Goal: Task Accomplishment & Management: Use online tool/utility

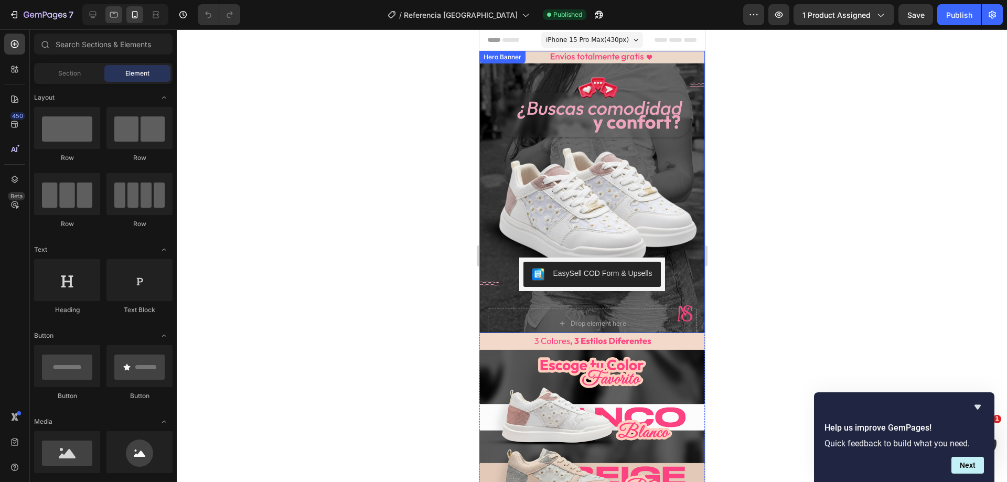
click at [118, 19] on icon at bounding box center [114, 14] width 10 height 10
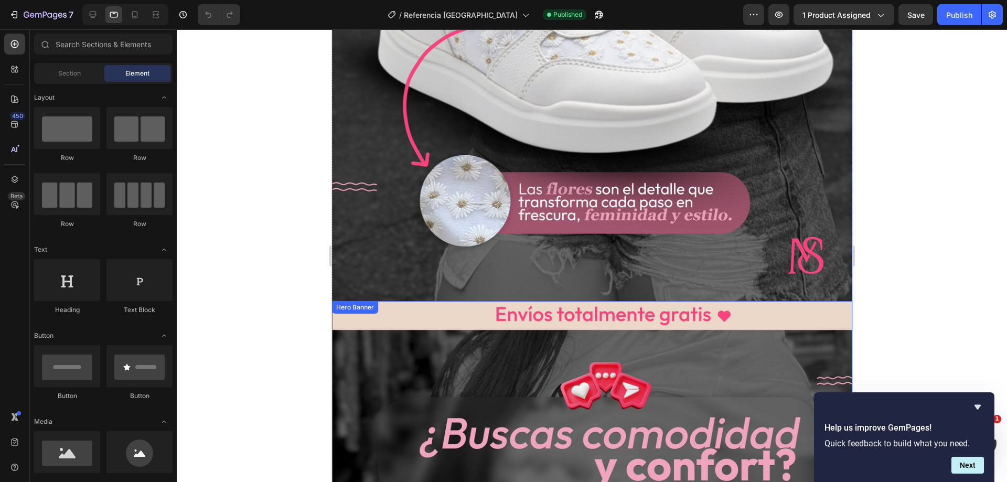
scroll to position [892, 0]
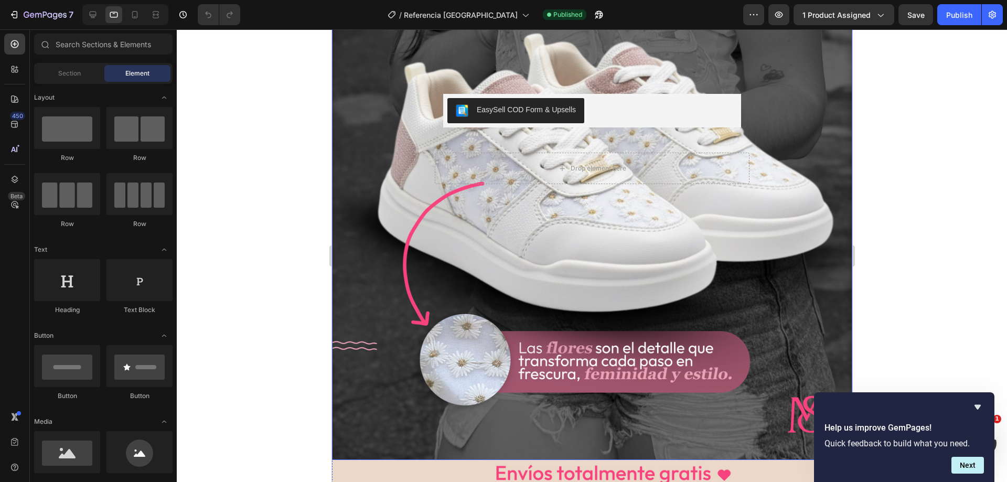
click at [369, 379] on div "Background Image" at bounding box center [592, 135] width 521 height 651
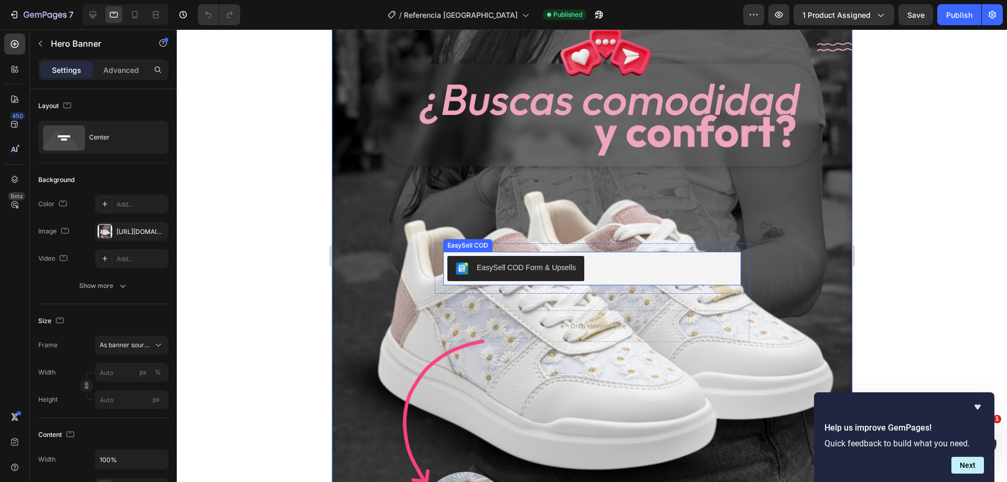
scroll to position [735, 0]
click at [352, 261] on div "EasySell COD Form & Upsells EasySell COD Row Drop element here Product" at bounding box center [592, 292] width 504 height 99
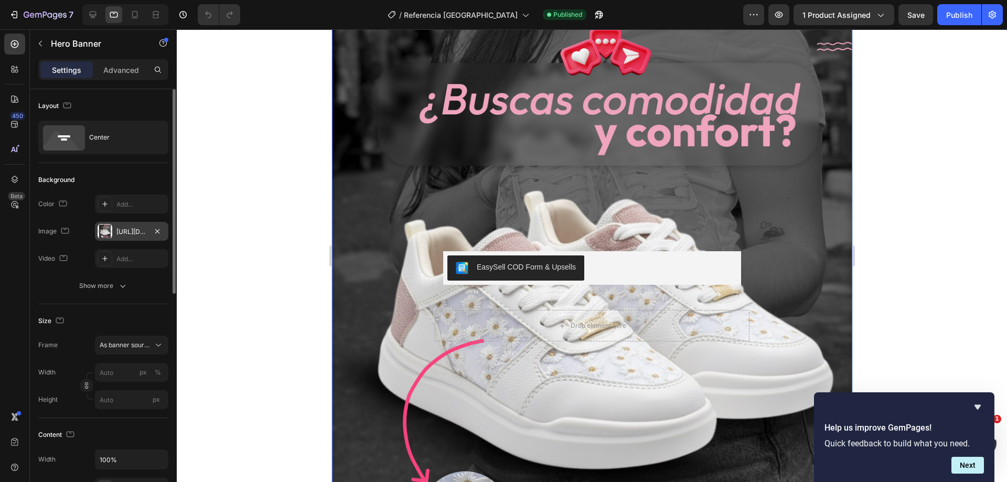
click at [105, 236] on div at bounding box center [105, 231] width 15 height 15
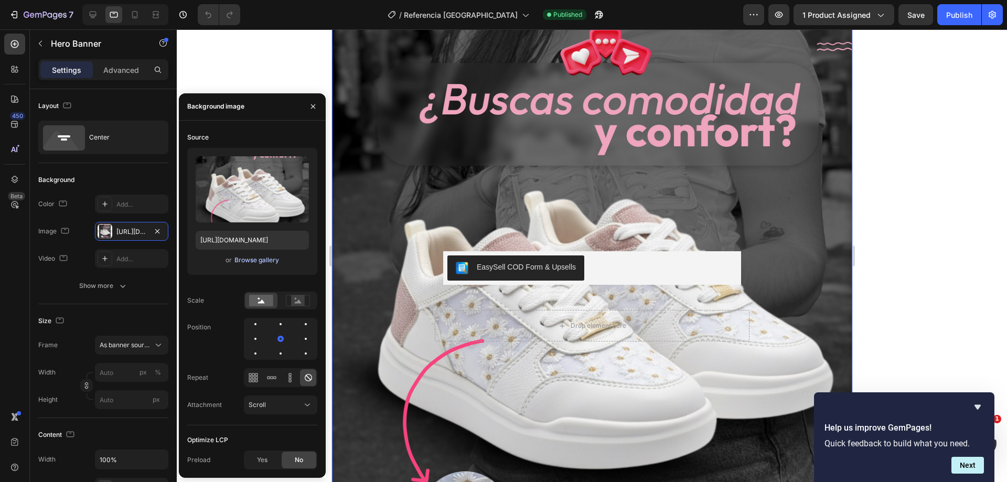
click at [264, 260] on div "Browse gallery" at bounding box center [257, 260] width 45 height 9
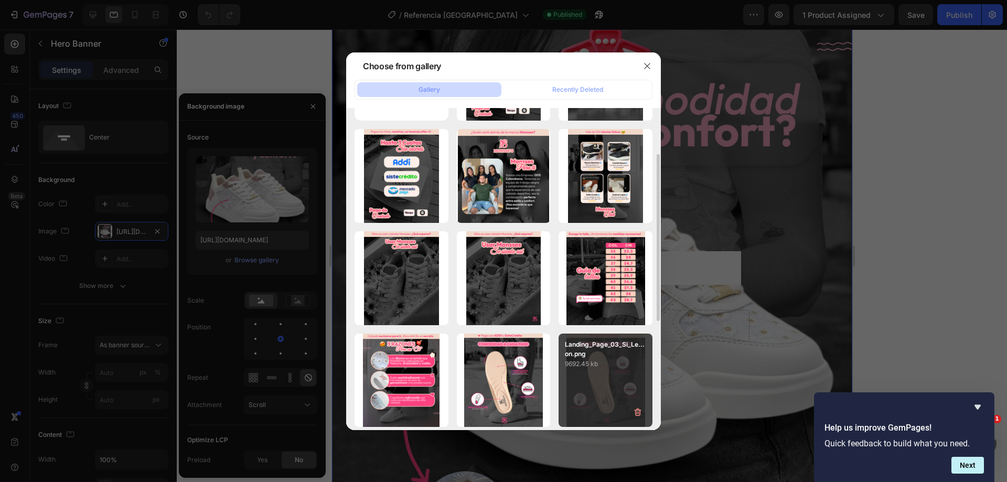
scroll to position [0, 0]
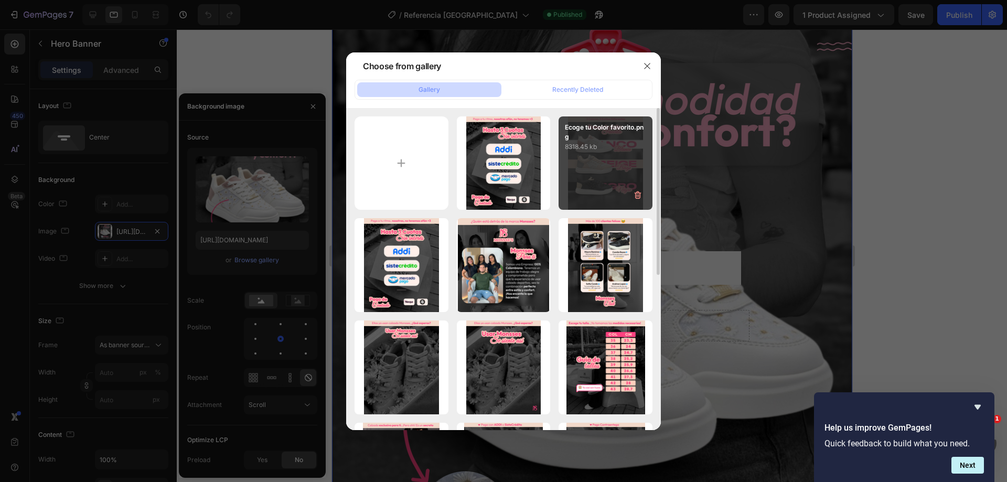
click at [590, 185] on div "Ecoge tu Color favorito.png 8318.45 kb" at bounding box center [606, 163] width 94 height 94
type input "[URL][DOMAIN_NAME]"
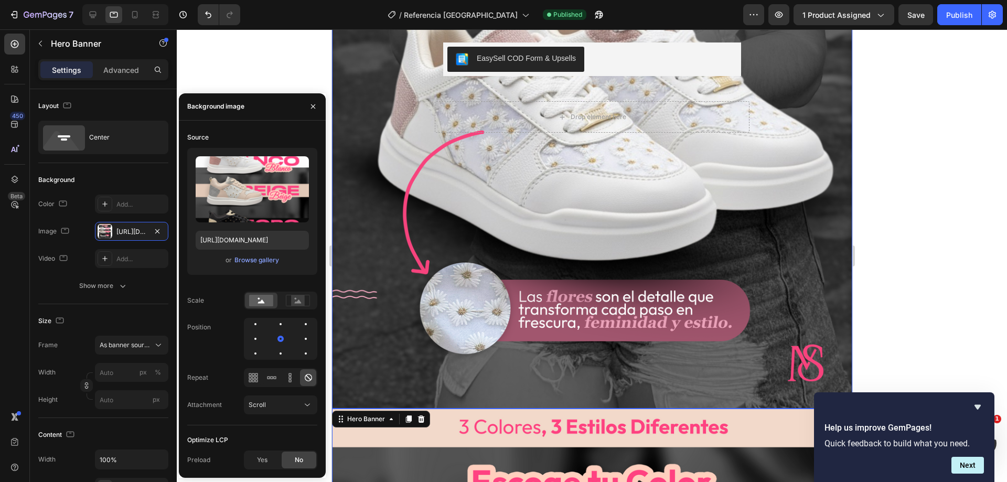
scroll to position [315, 0]
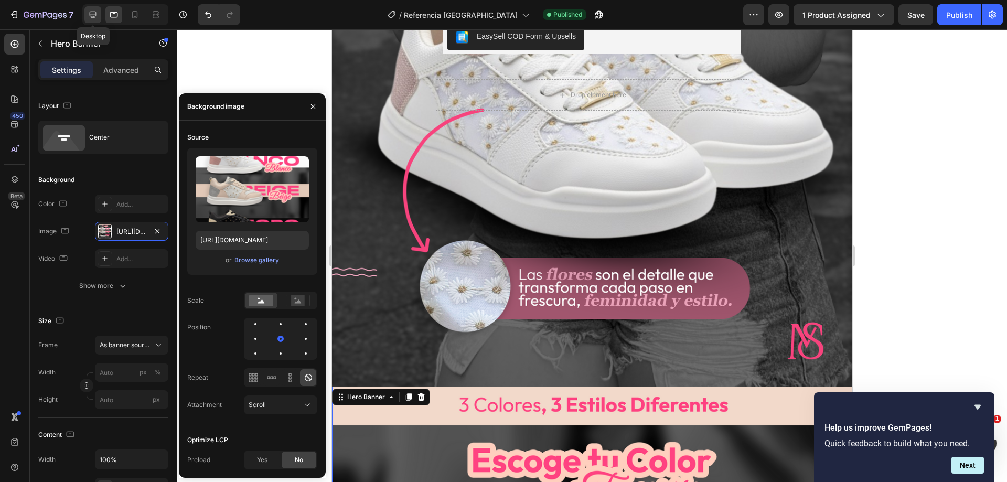
click at [93, 14] on icon at bounding box center [93, 14] width 10 height 10
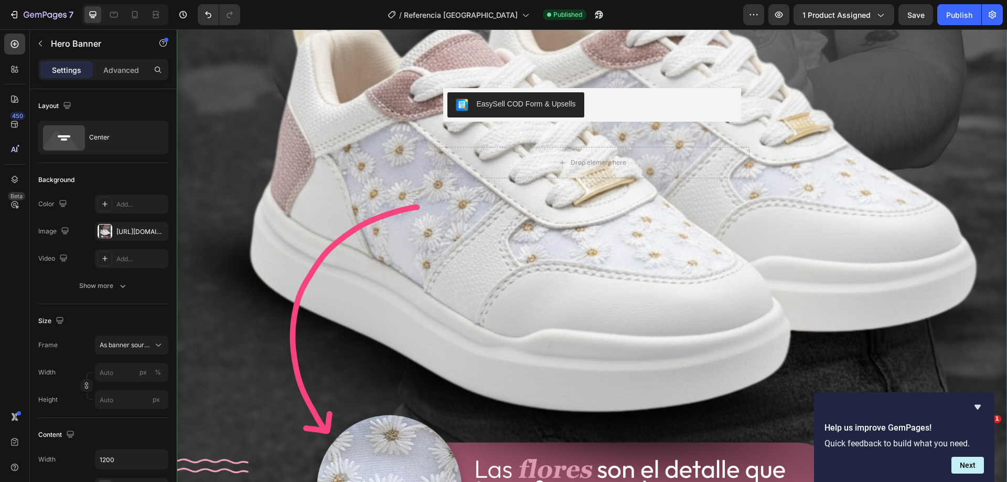
scroll to position [1118, 0]
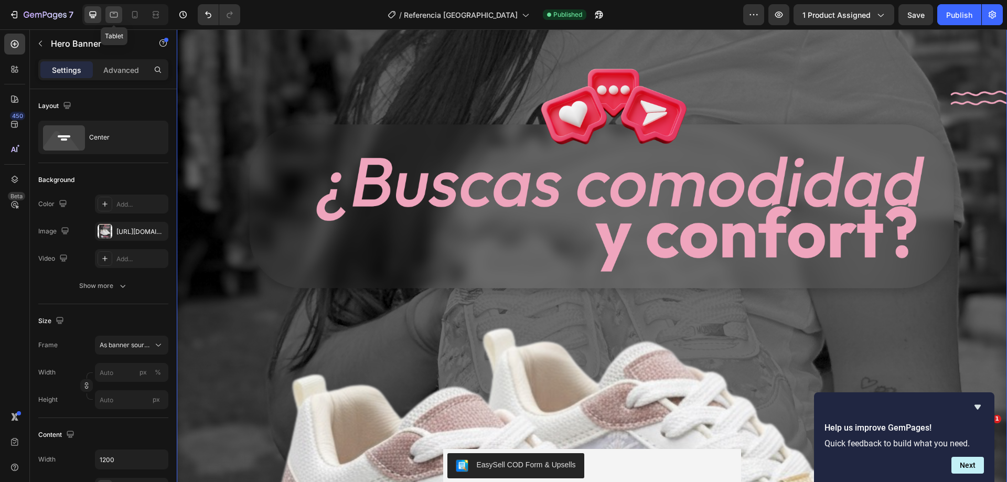
click at [113, 15] on icon at bounding box center [114, 14] width 10 height 10
type input "100%"
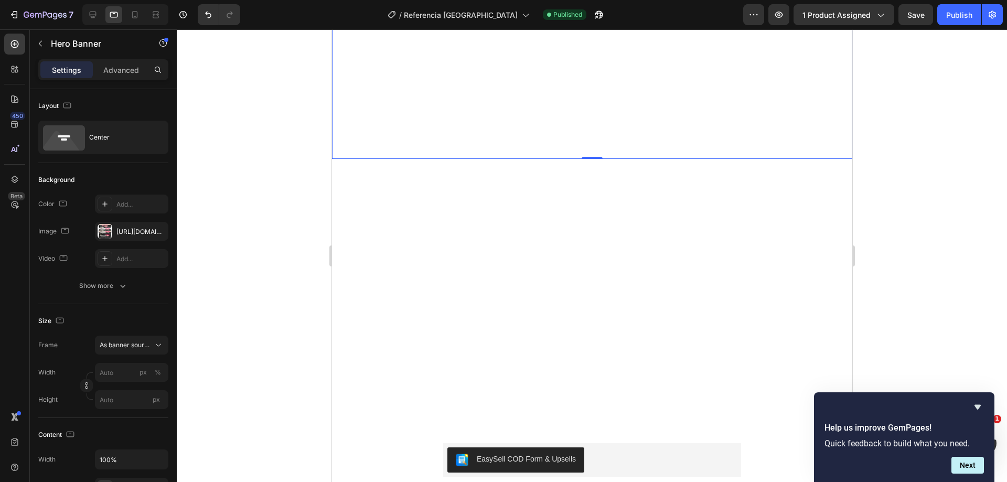
scroll to position [1203, 0]
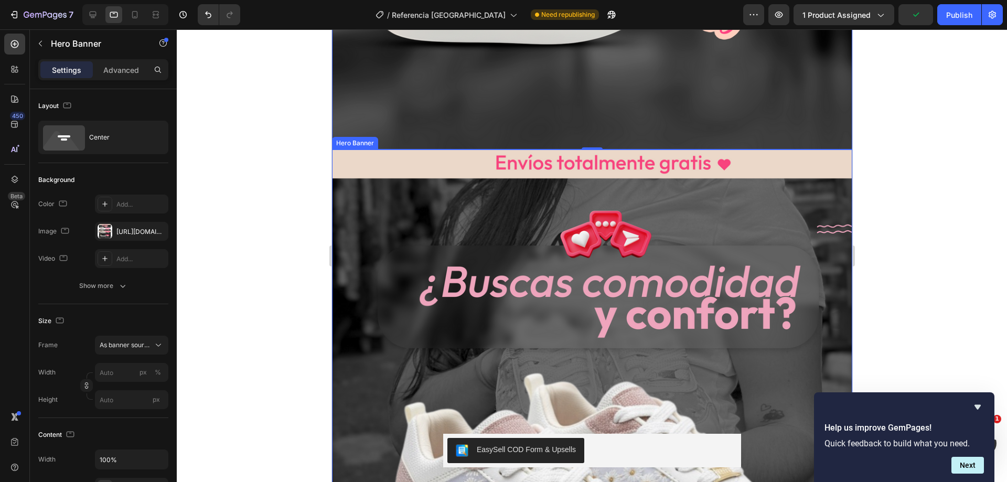
click at [335, 245] on div "Background Image" at bounding box center [592, 475] width 521 height 651
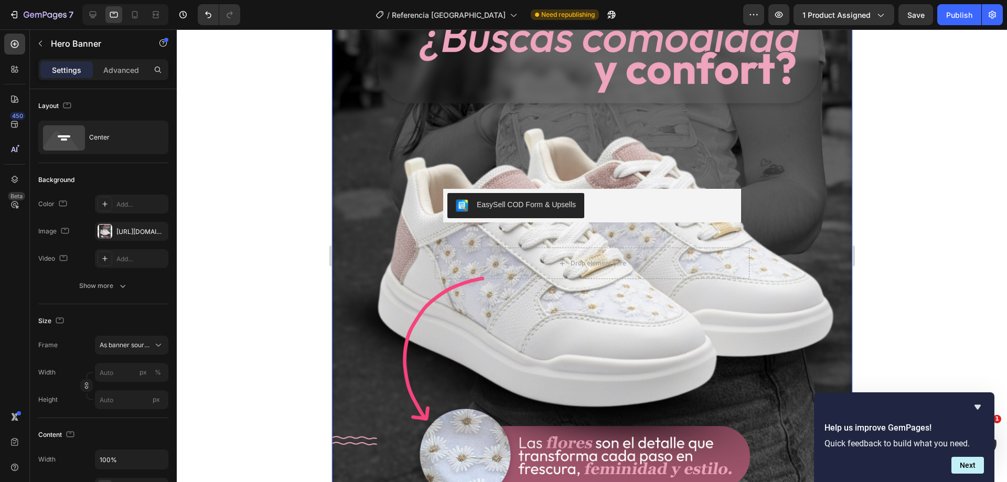
scroll to position [1465, 0]
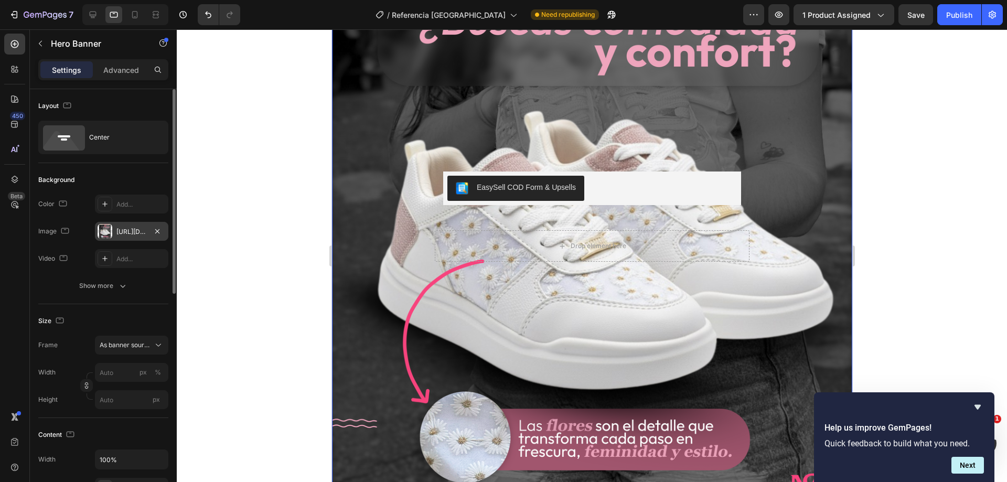
click at [107, 234] on div at bounding box center [105, 231] width 15 height 15
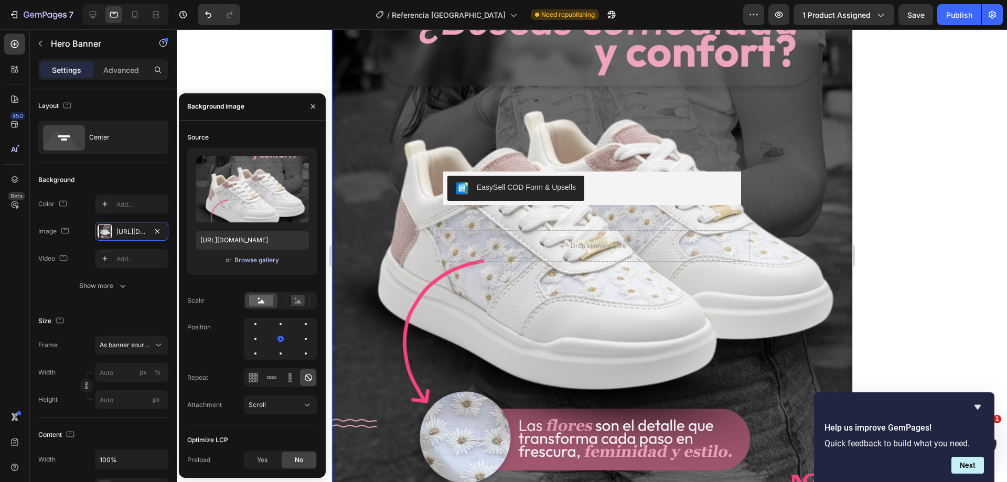
click at [253, 258] on div "Browse gallery" at bounding box center [257, 260] width 45 height 9
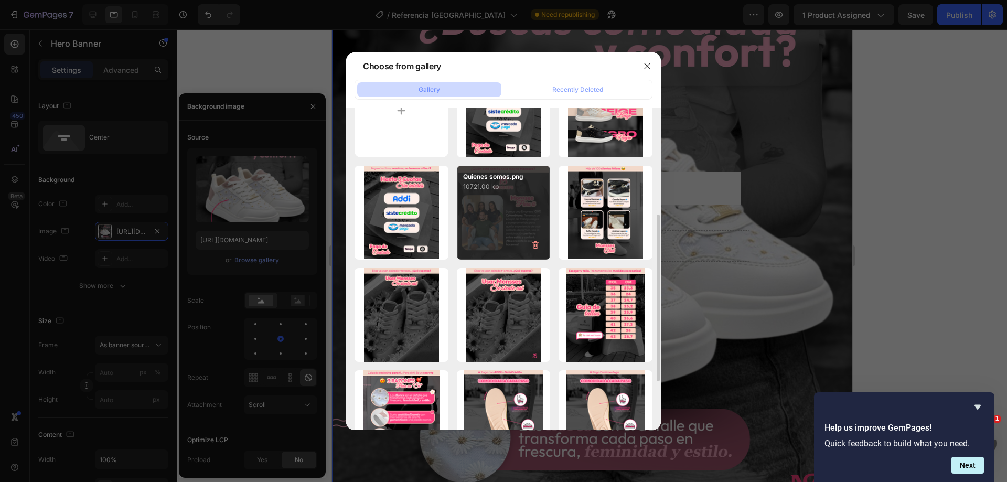
scroll to position [105, 0]
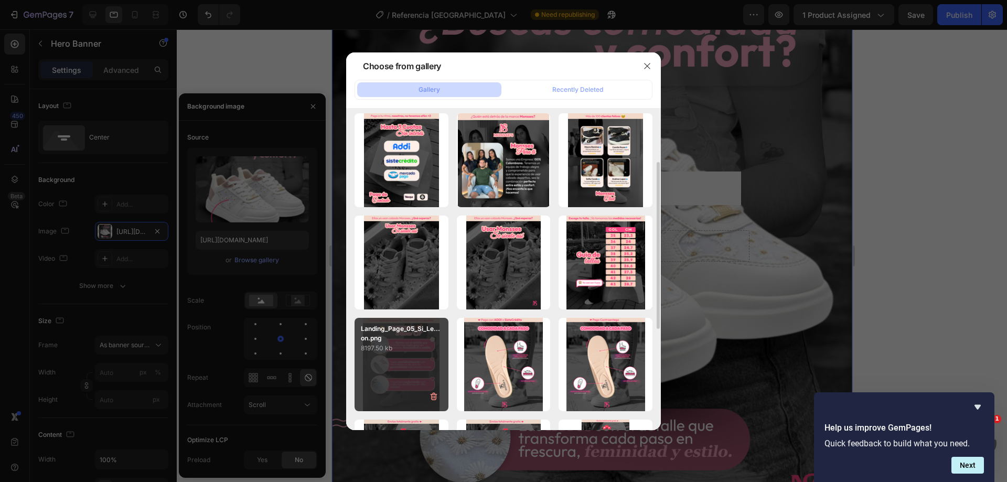
click at [405, 367] on div "Landing_Page_05_Si_Le...on.png 8197.50 kb" at bounding box center [402, 365] width 94 height 94
type input "[URL][DOMAIN_NAME]"
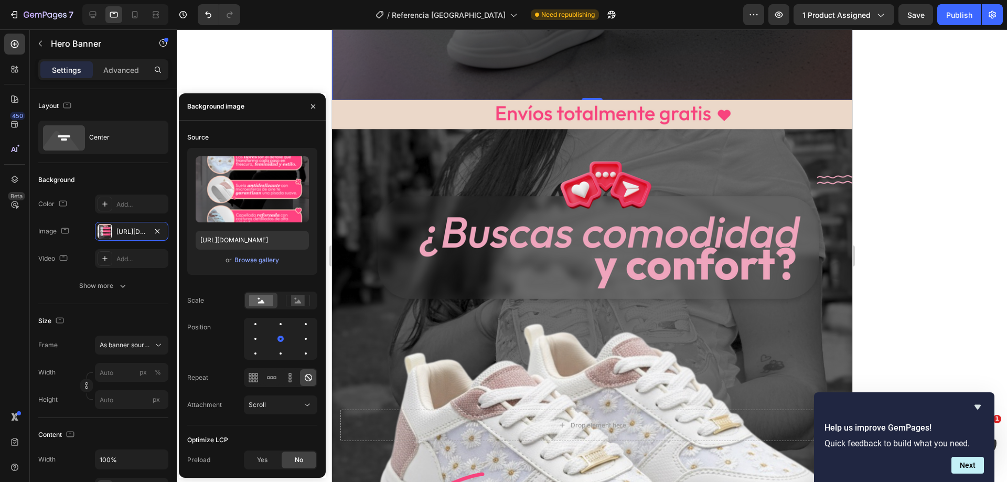
scroll to position [1889, 0]
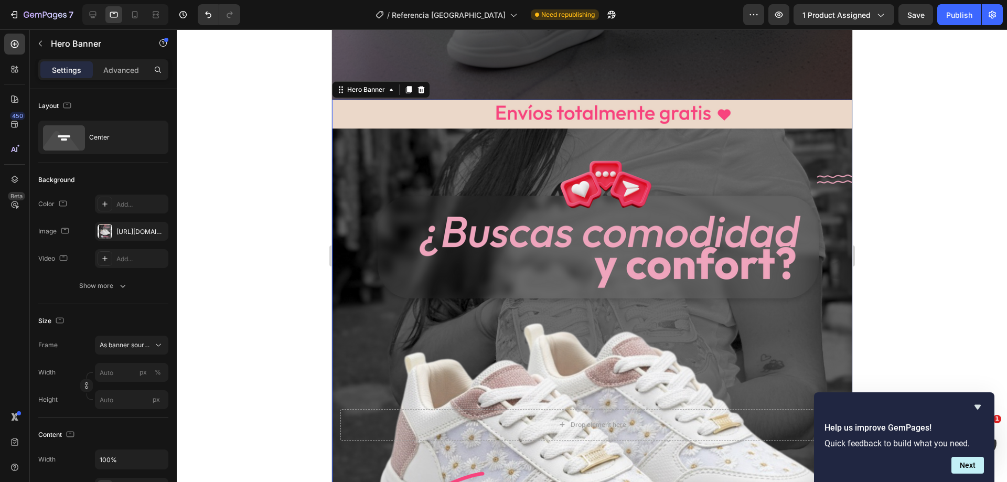
click at [340, 269] on div "Background Image" at bounding box center [592, 425] width 521 height 651
click at [108, 237] on div at bounding box center [105, 231] width 15 height 15
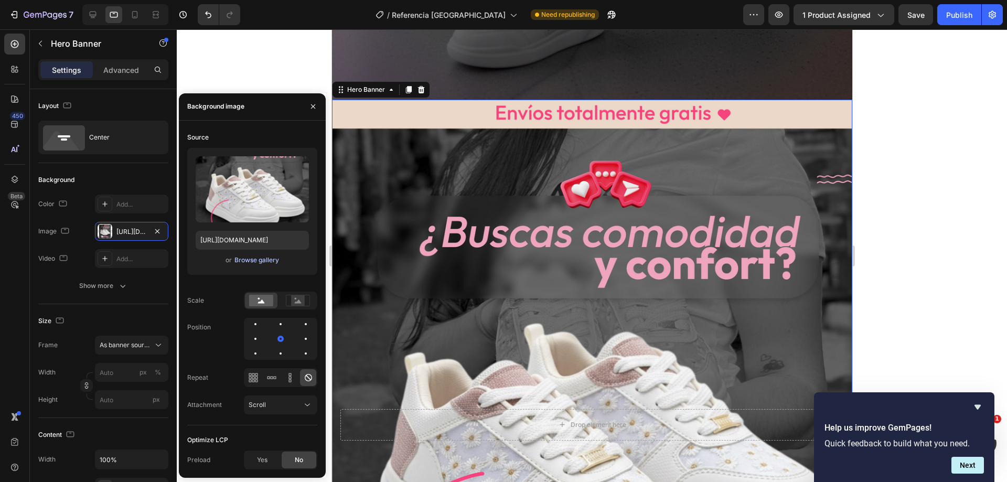
click at [255, 257] on div "Browse gallery" at bounding box center [257, 260] width 45 height 9
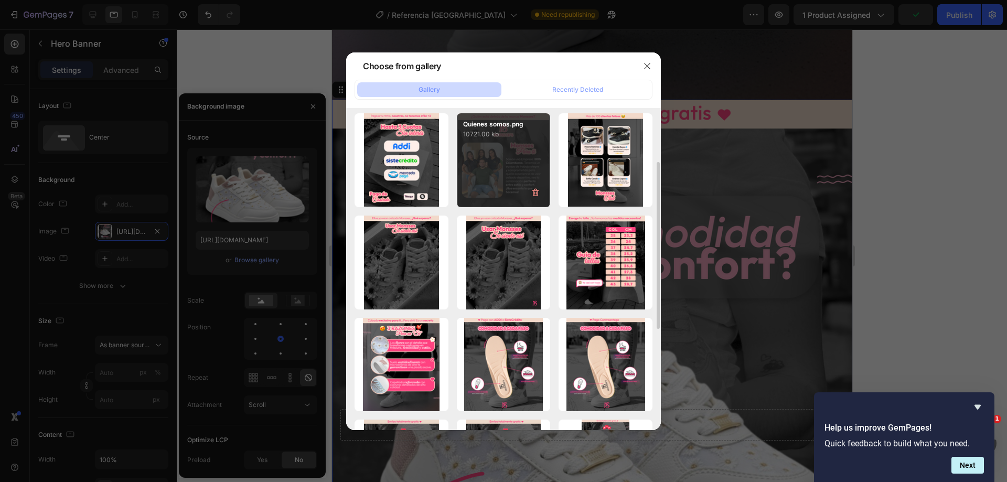
scroll to position [157, 0]
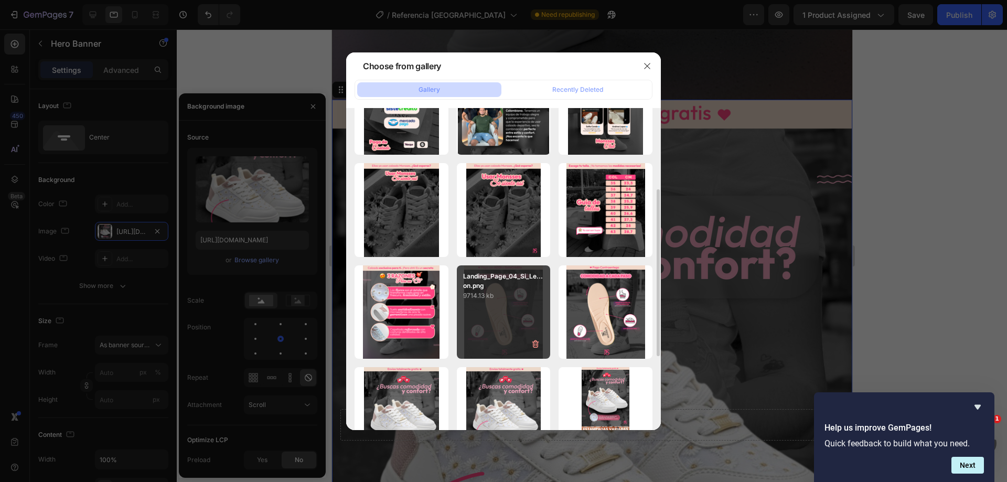
click at [513, 306] on div "Landing_Page_04_Si_Le...on.png 9714.13 kb" at bounding box center [504, 313] width 94 height 94
type input "[URL][DOMAIN_NAME]"
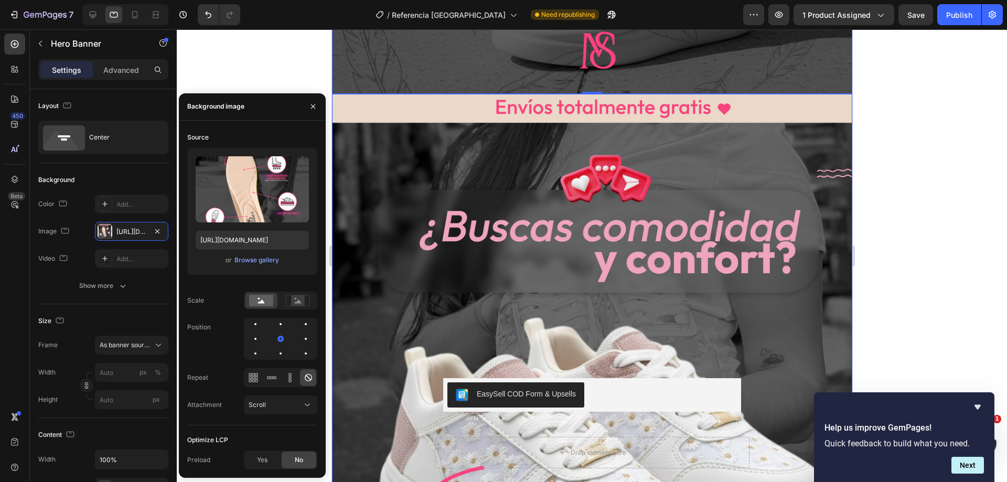
scroll to position [2519, 0]
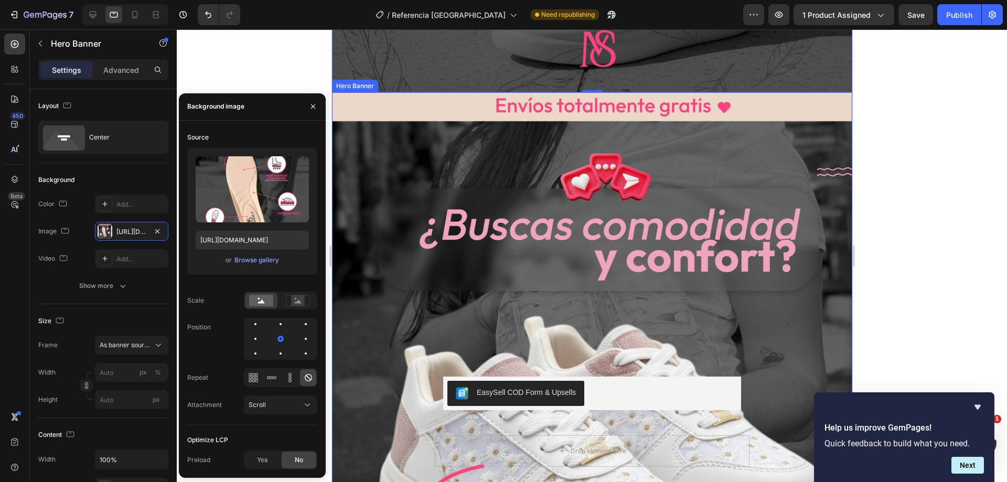
click at [335, 252] on div "Background Image" at bounding box center [592, 417] width 521 height 651
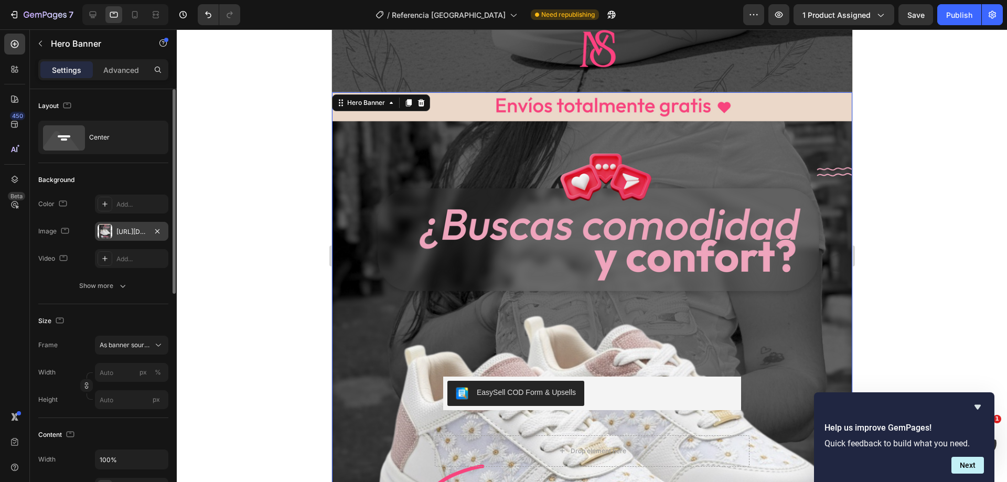
click at [102, 233] on div at bounding box center [105, 231] width 15 height 15
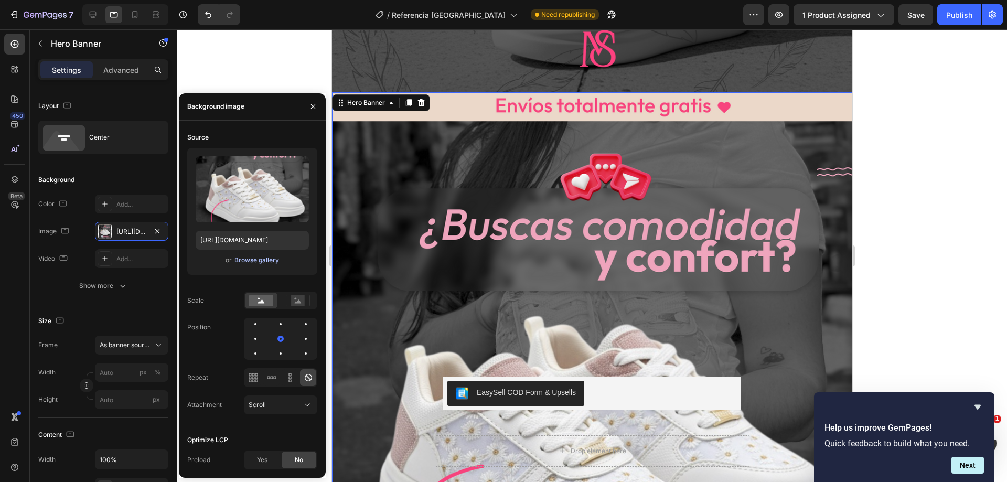
click at [259, 263] on div "Browse gallery" at bounding box center [257, 260] width 45 height 9
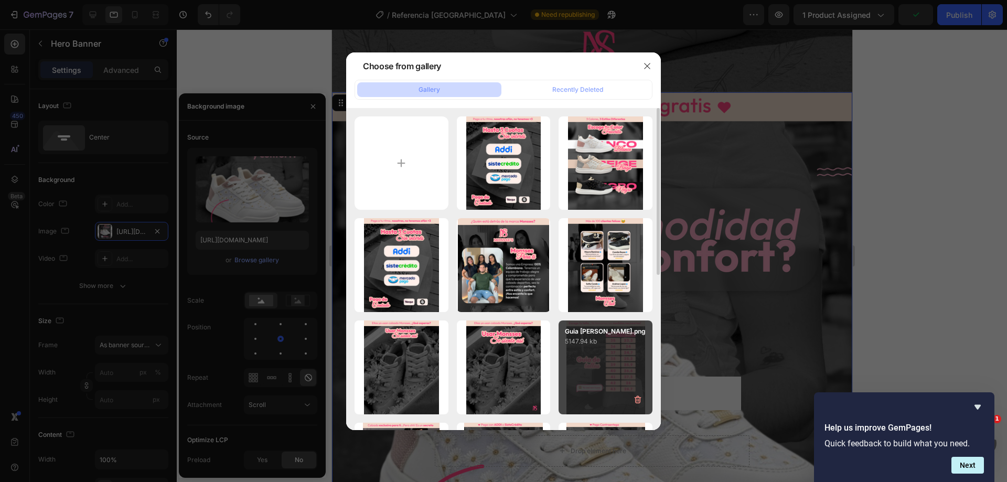
click at [611, 348] on div "Guia [PERSON_NAME].png 5147.94 kb" at bounding box center [606, 368] width 94 height 94
type input "[URL][DOMAIN_NAME]"
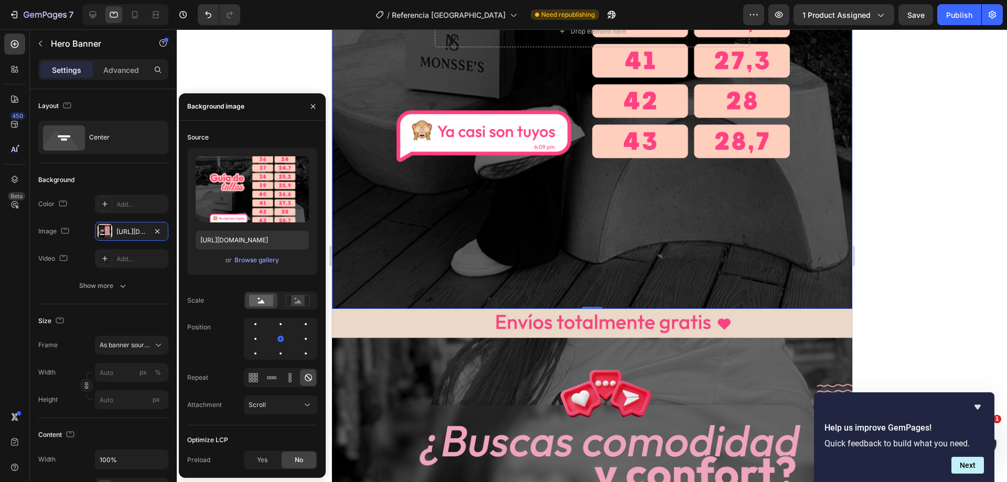
scroll to position [2938, 0]
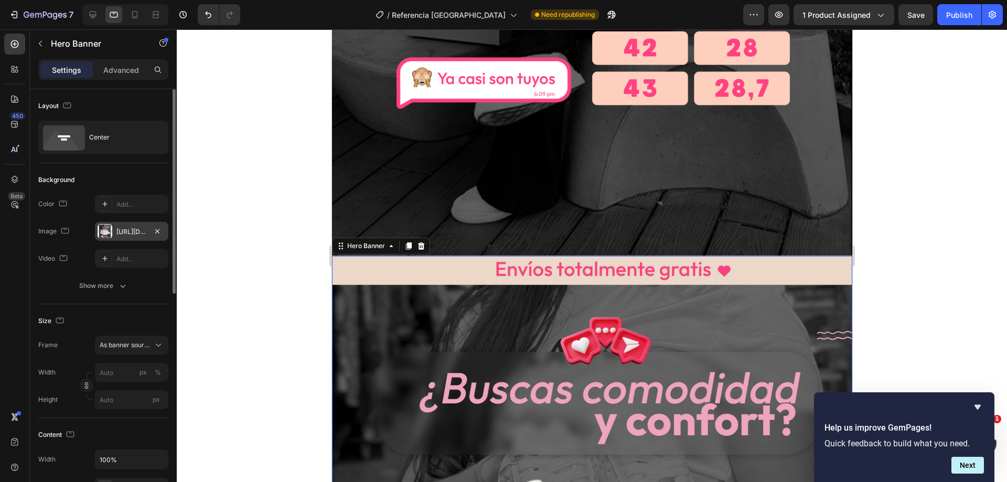
click at [104, 234] on div at bounding box center [105, 231] width 15 height 15
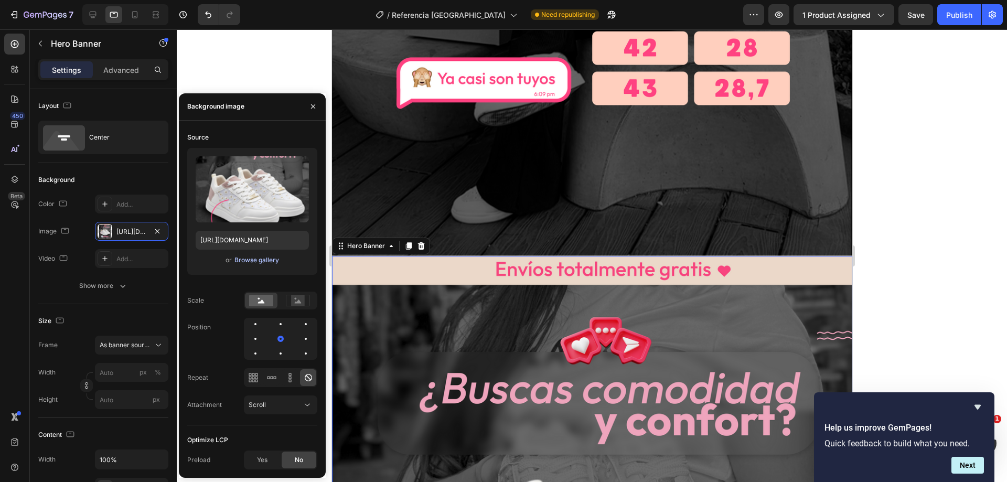
click at [256, 262] on div "Browse gallery" at bounding box center [257, 260] width 45 height 9
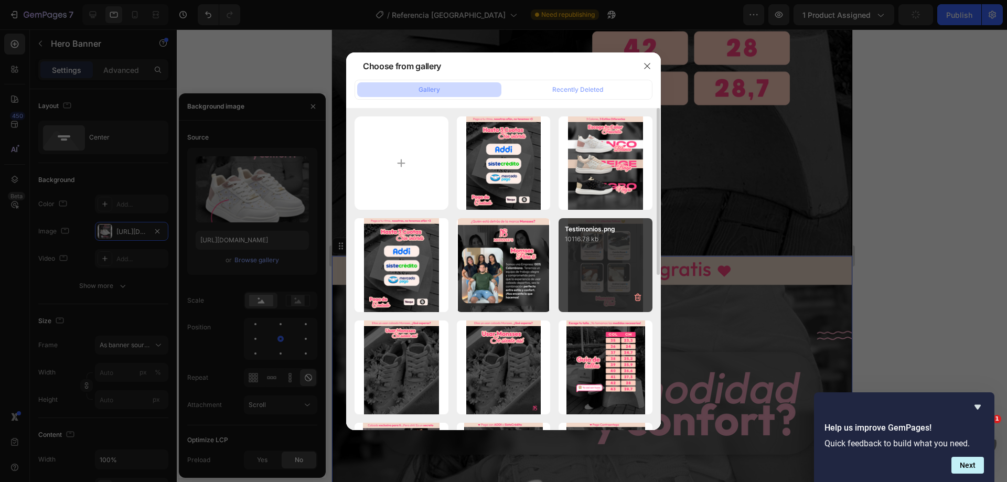
scroll to position [52, 0]
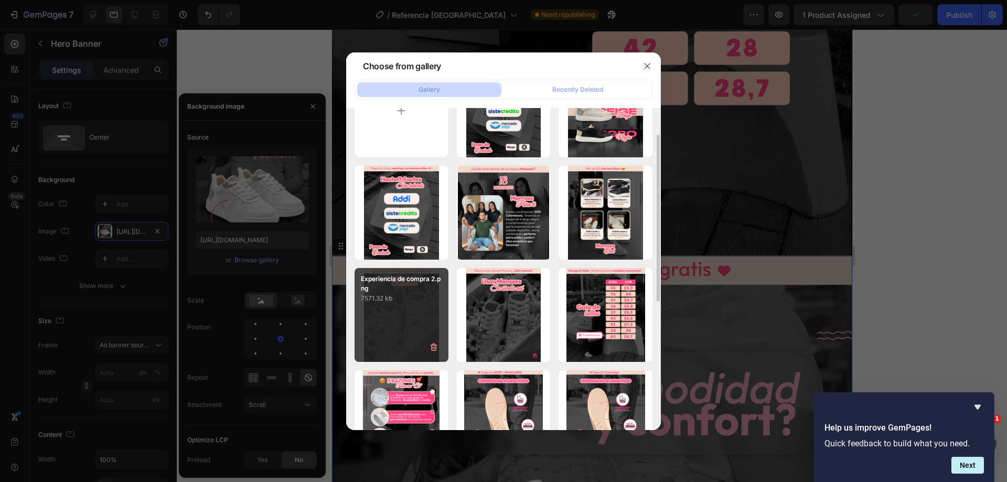
click at [378, 310] on div "Experiencia de compra 2.png 7571.32 kb" at bounding box center [402, 315] width 94 height 94
type input "[URL][DOMAIN_NAME]"
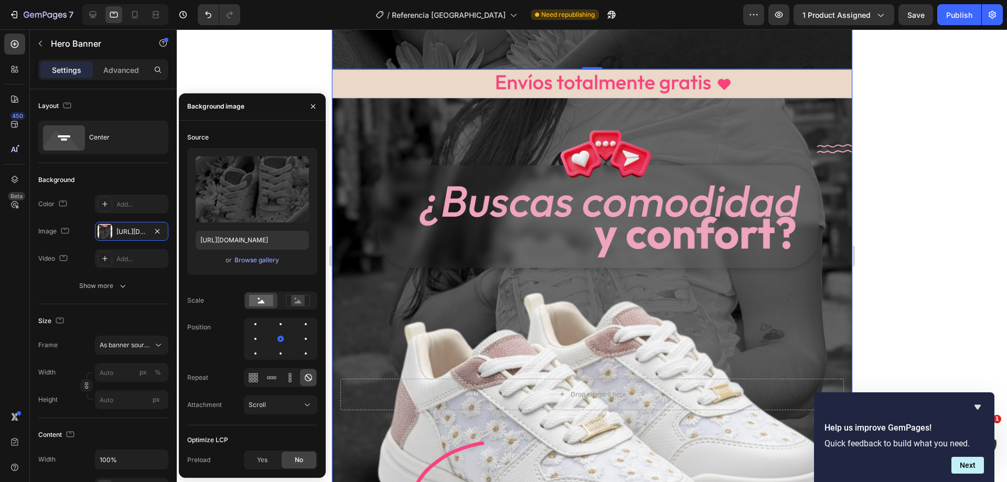
scroll to position [3778, 0]
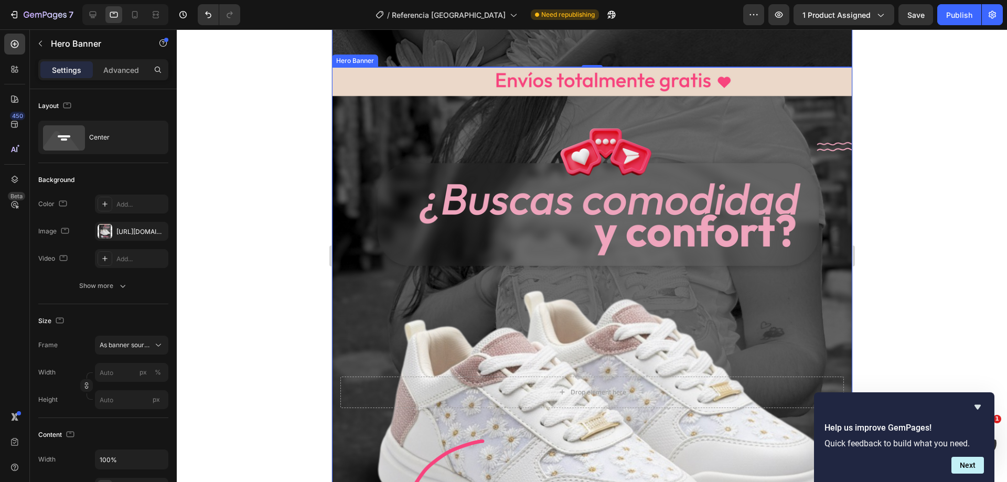
click at [334, 309] on div "Background Image" at bounding box center [592, 392] width 521 height 651
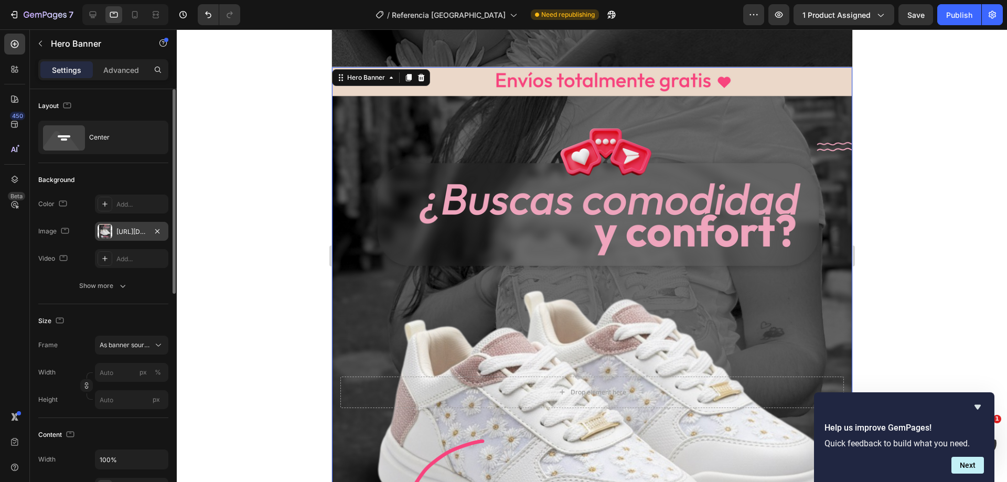
click at [109, 236] on div at bounding box center [105, 231] width 15 height 15
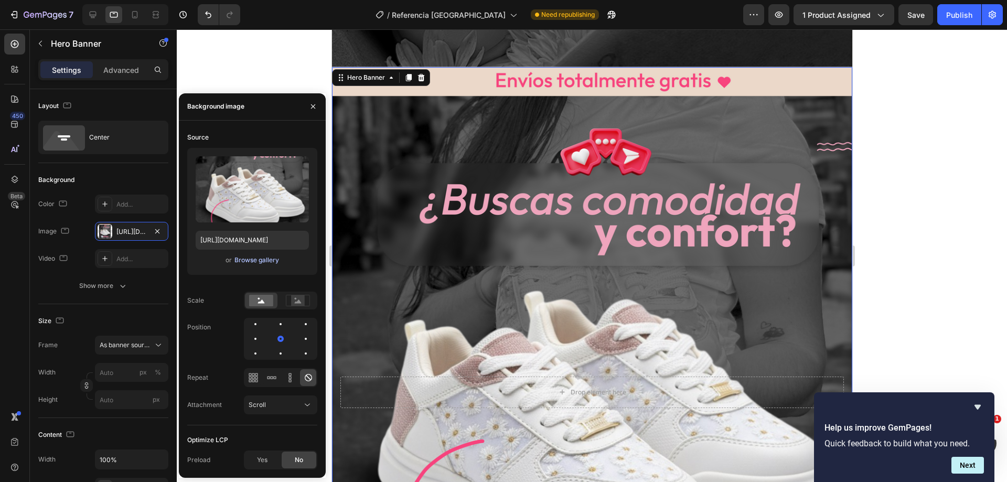
click at [256, 258] on div "Browse gallery" at bounding box center [257, 260] width 45 height 9
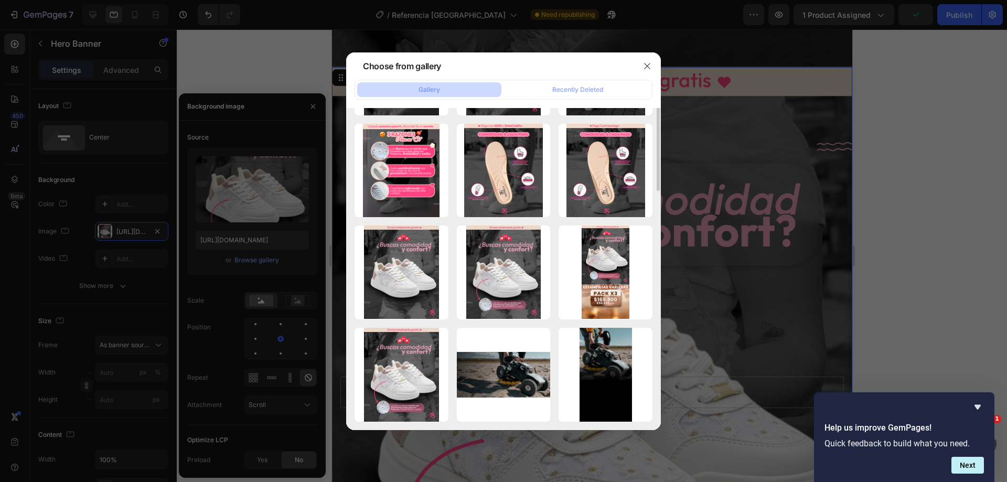
scroll to position [0, 0]
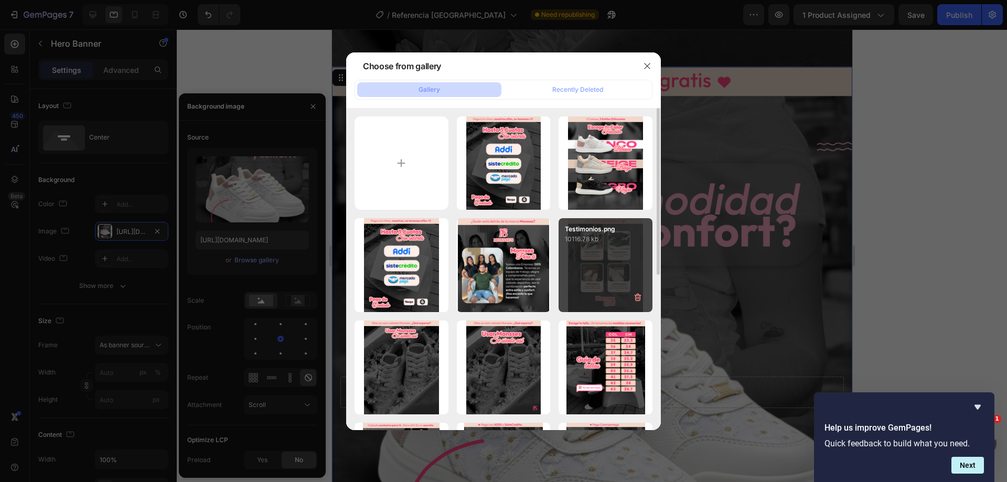
click at [586, 267] on div "Testimonios.png 10116.78 kb" at bounding box center [606, 265] width 94 height 94
type input "[URL][DOMAIN_NAME]"
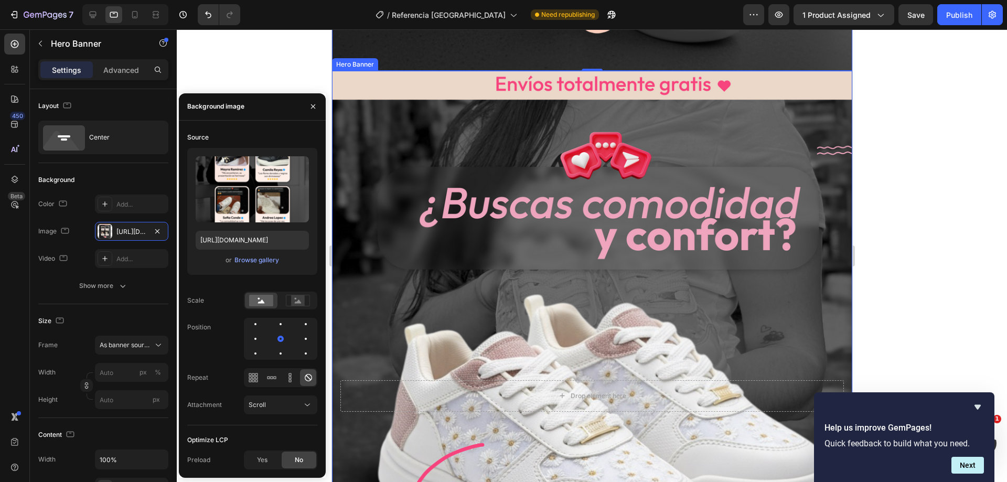
scroll to position [4408, 0]
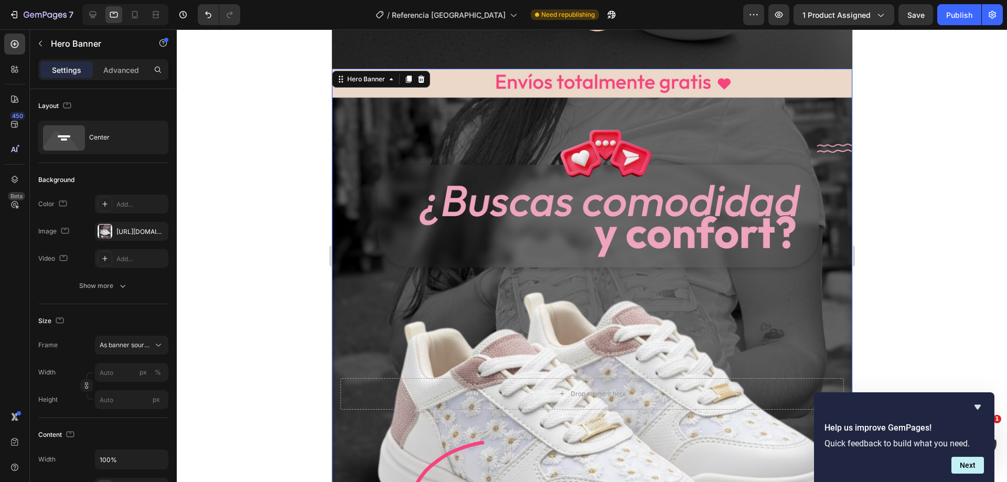
drag, startPoint x: 336, startPoint y: 313, endPoint x: 645, endPoint y: 342, distance: 309.9
click at [336, 313] on div "Background Image" at bounding box center [592, 394] width 521 height 651
click at [110, 235] on div at bounding box center [105, 231] width 15 height 15
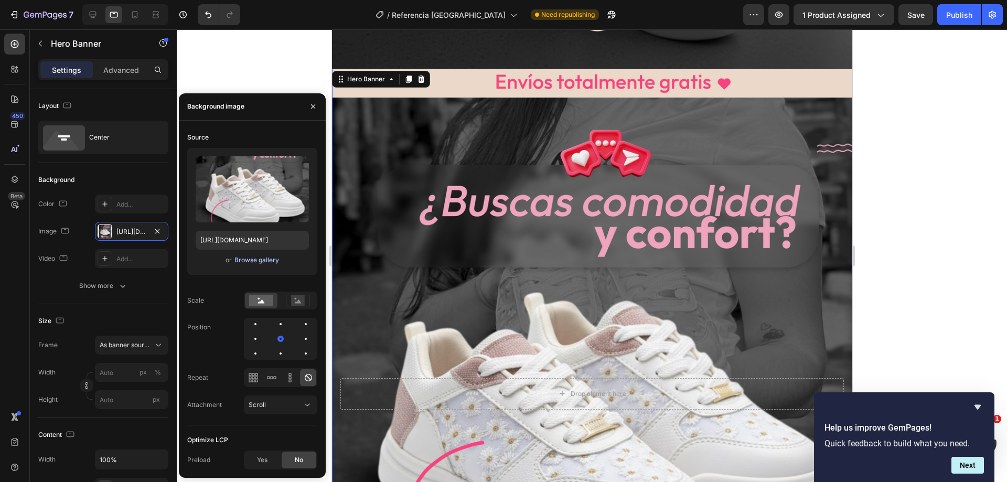
click at [250, 257] on div "Browse gallery" at bounding box center [257, 260] width 45 height 9
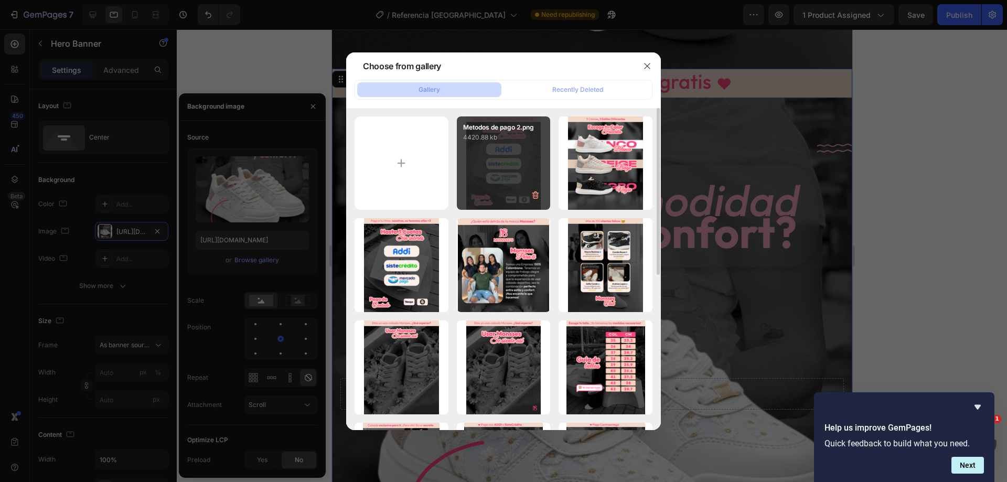
click at [507, 143] on div "Metodos de pago 2.png 4420.88 kb" at bounding box center [504, 163] width 94 height 94
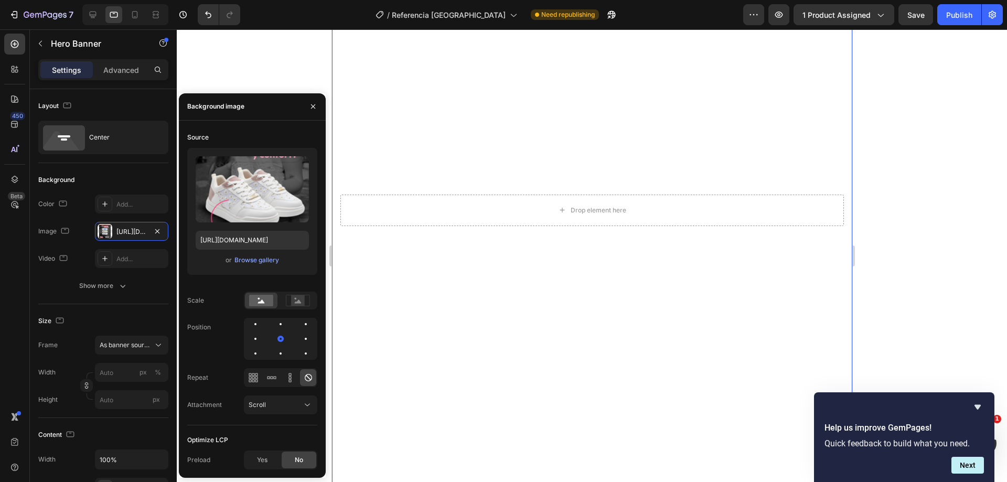
scroll to position [4512, 0]
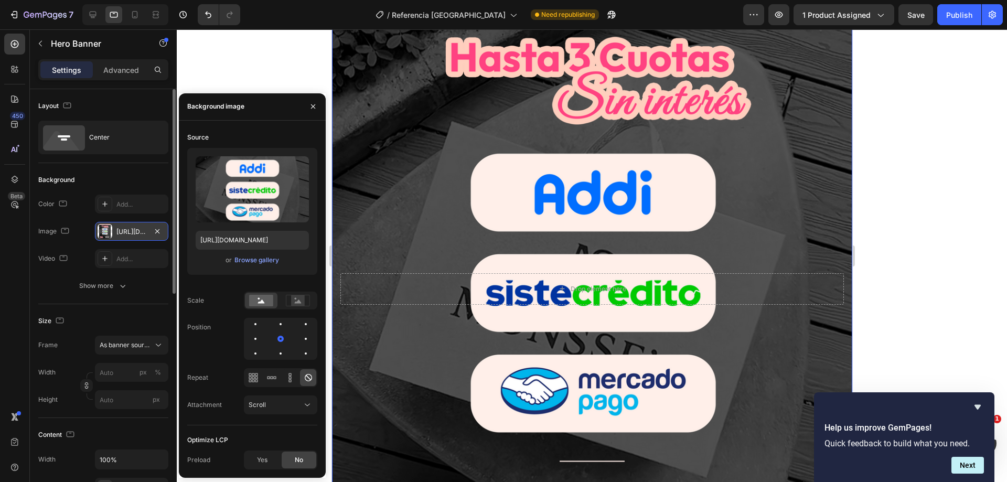
click at [98, 233] on div at bounding box center [105, 231] width 15 height 15
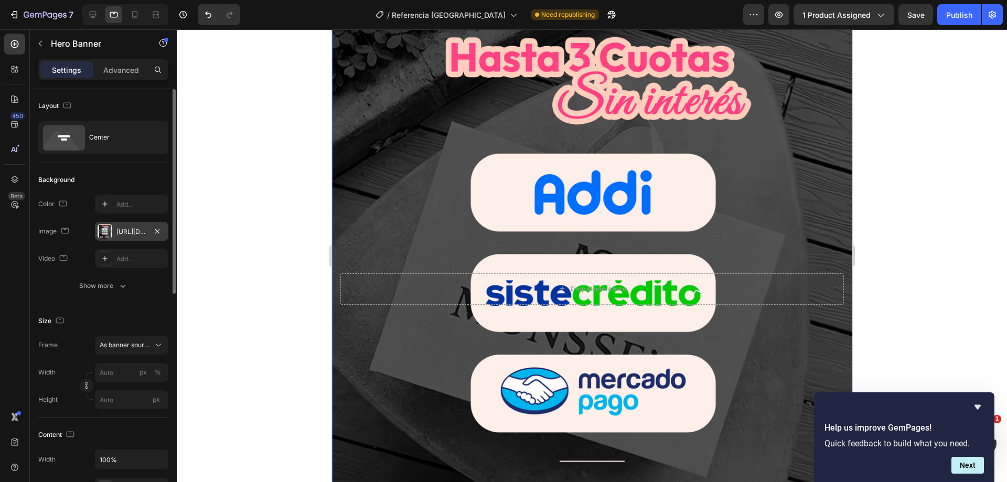
click at [110, 230] on div at bounding box center [105, 231] width 15 height 15
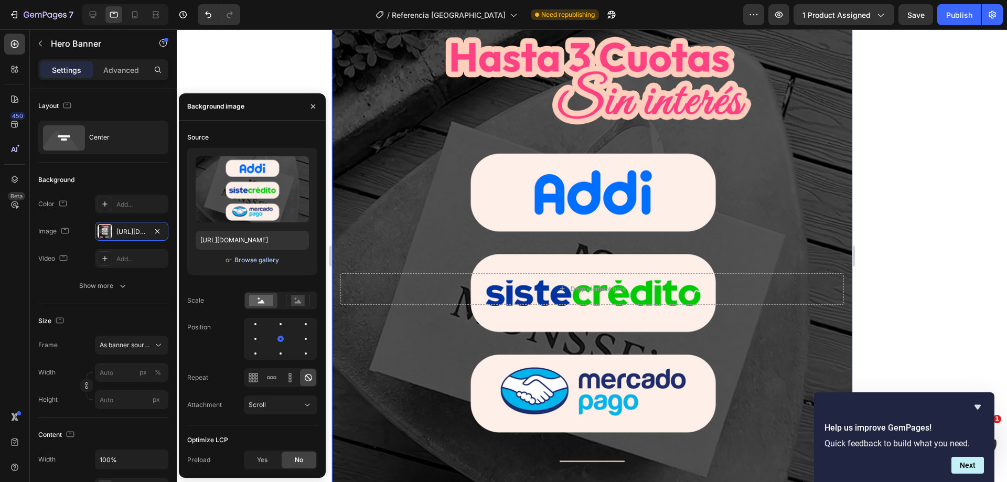
click at [252, 263] on div "Browse gallery" at bounding box center [257, 260] width 45 height 9
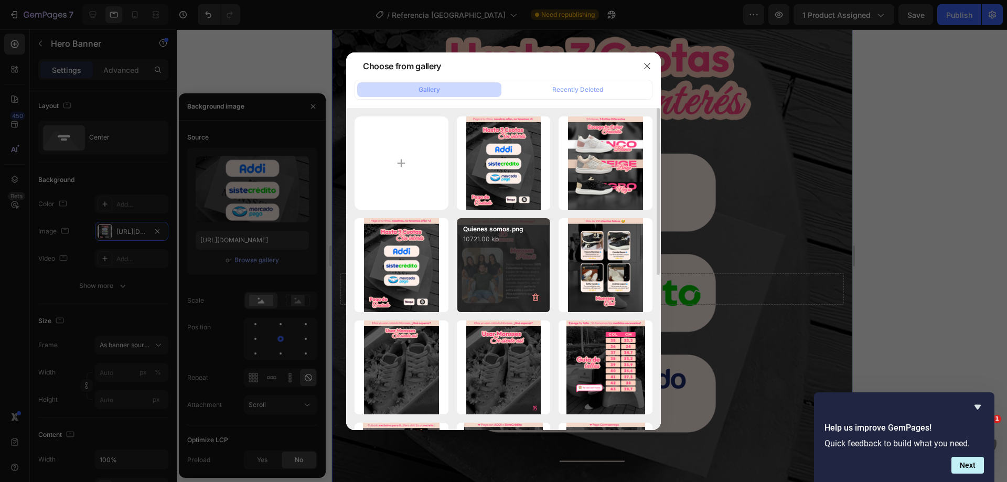
click at [496, 243] on p "10721.00 kb" at bounding box center [503, 239] width 81 height 10
type input "[URL][DOMAIN_NAME]"
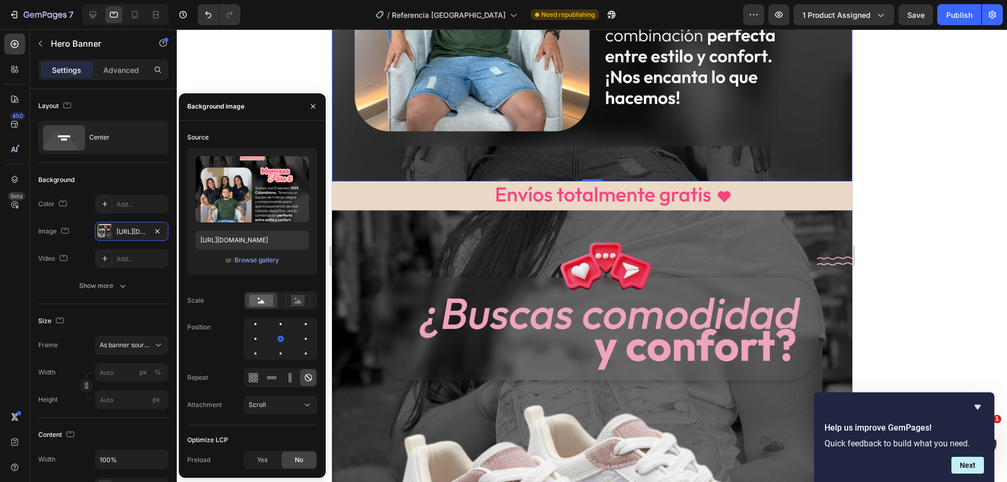
scroll to position [4985, 0]
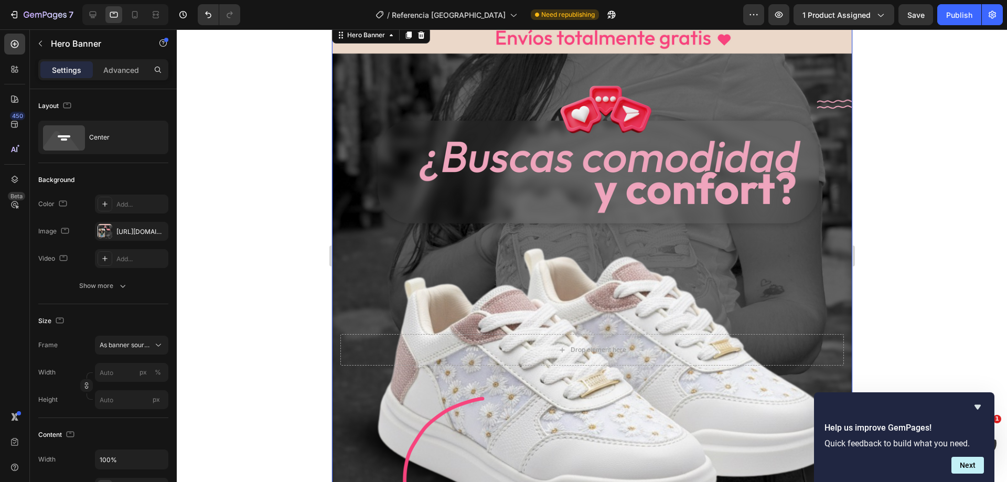
click at [339, 247] on div "Background Image" at bounding box center [592, 350] width 521 height 651
click at [105, 226] on div at bounding box center [105, 231] width 15 height 15
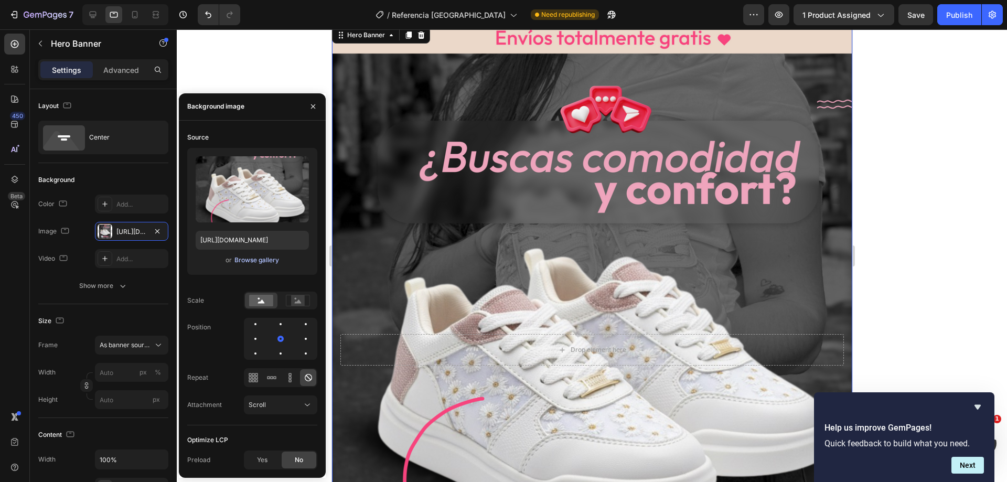
click at [243, 264] on div "Browse gallery" at bounding box center [257, 260] width 45 height 9
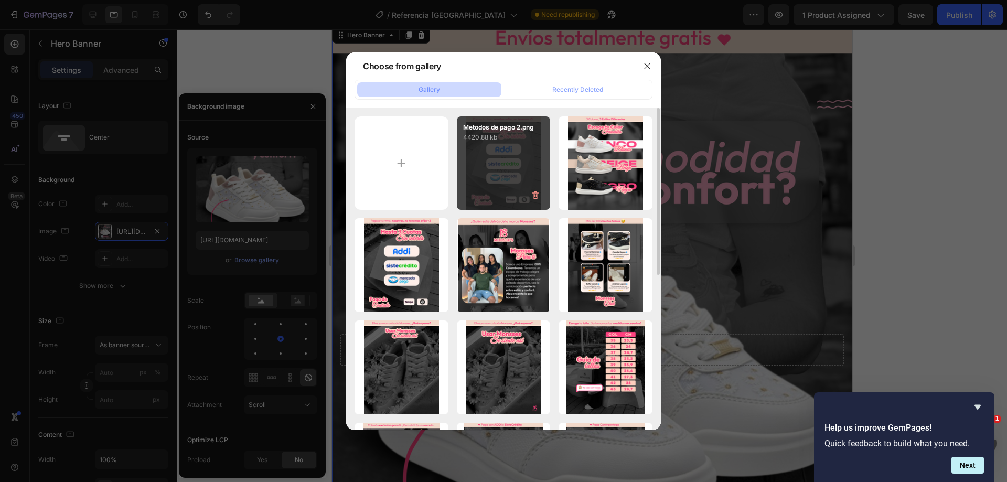
click at [500, 158] on div "Metodos de pago 2.png 4420.88 kb" at bounding box center [504, 163] width 94 height 94
type input "[URL][DOMAIN_NAME]"
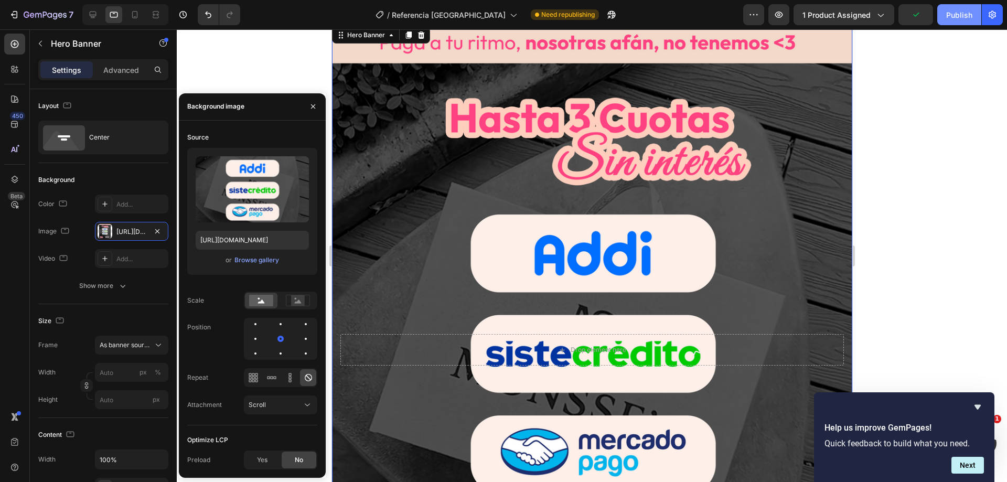
click at [958, 23] on button "Publish" at bounding box center [960, 14] width 44 height 21
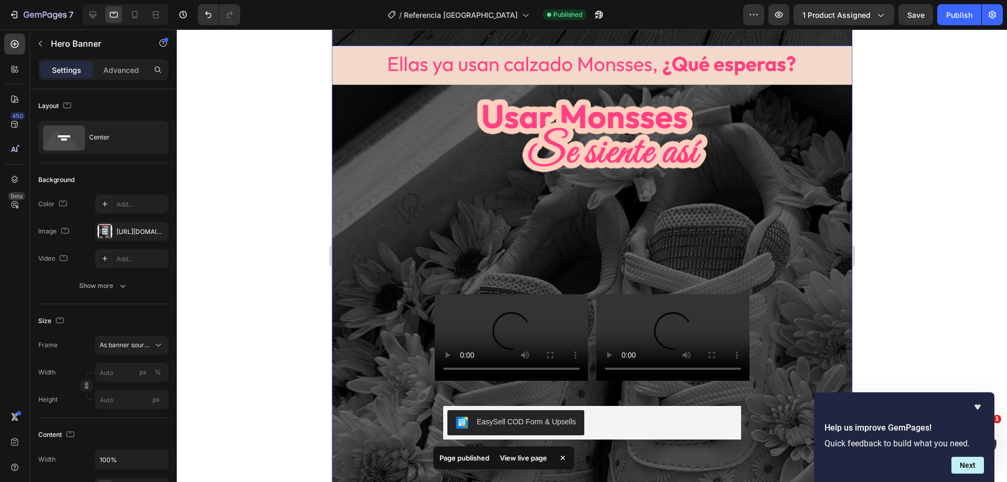
scroll to position [3358, 0]
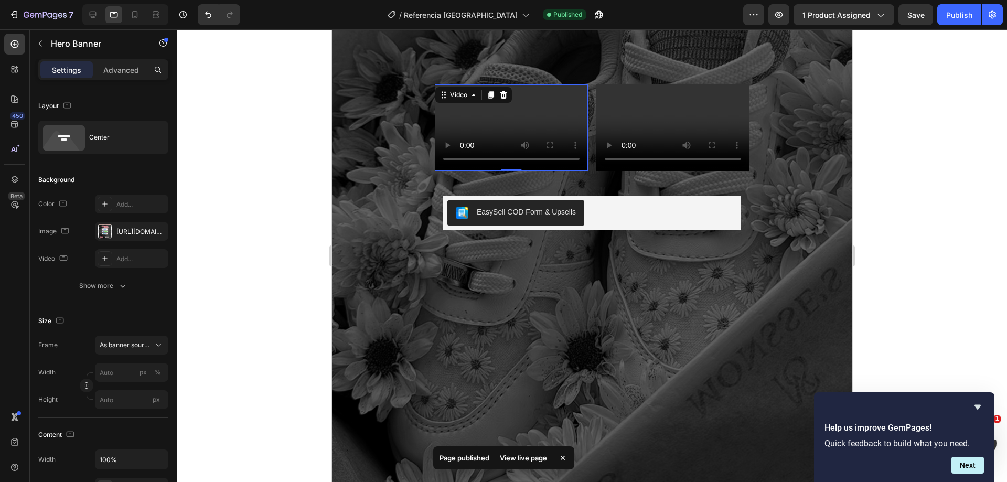
click at [530, 107] on video at bounding box center [510, 127] width 153 height 86
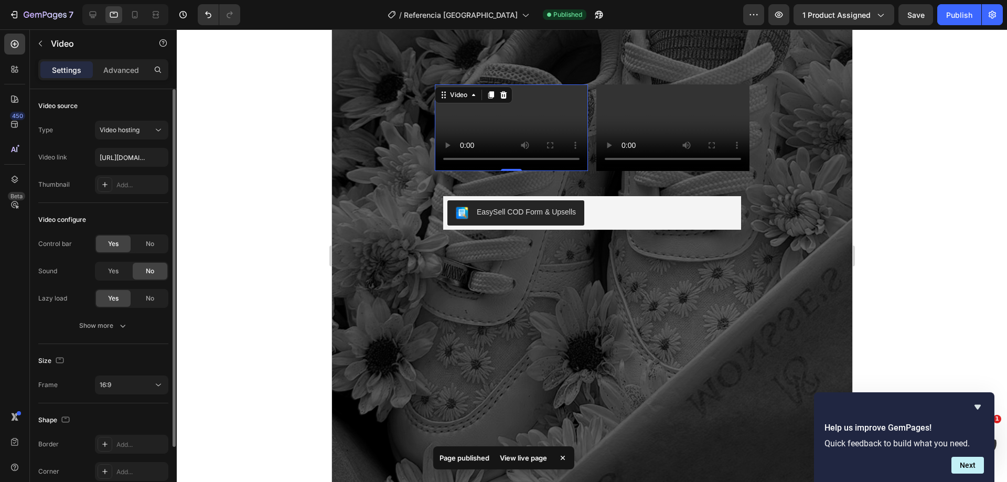
scroll to position [77, 0]
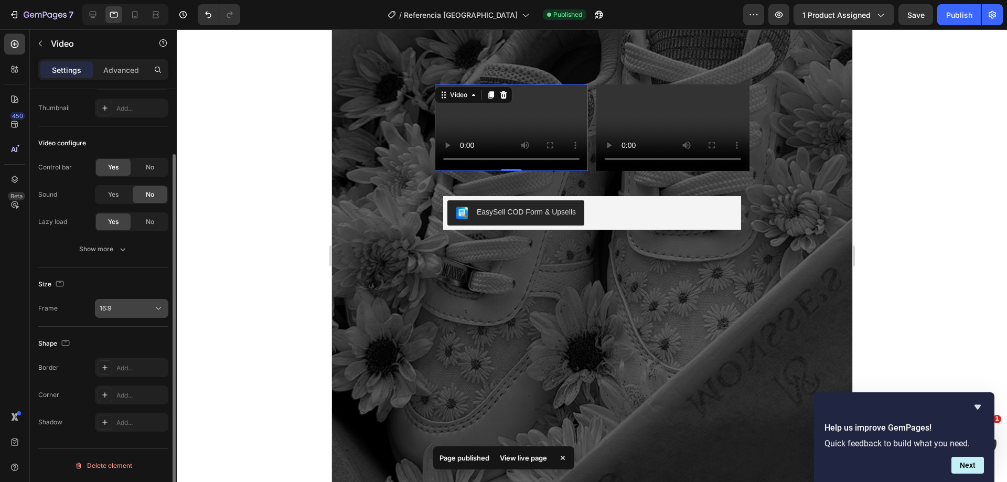
click at [121, 311] on div "16:9" at bounding box center [127, 308] width 54 height 9
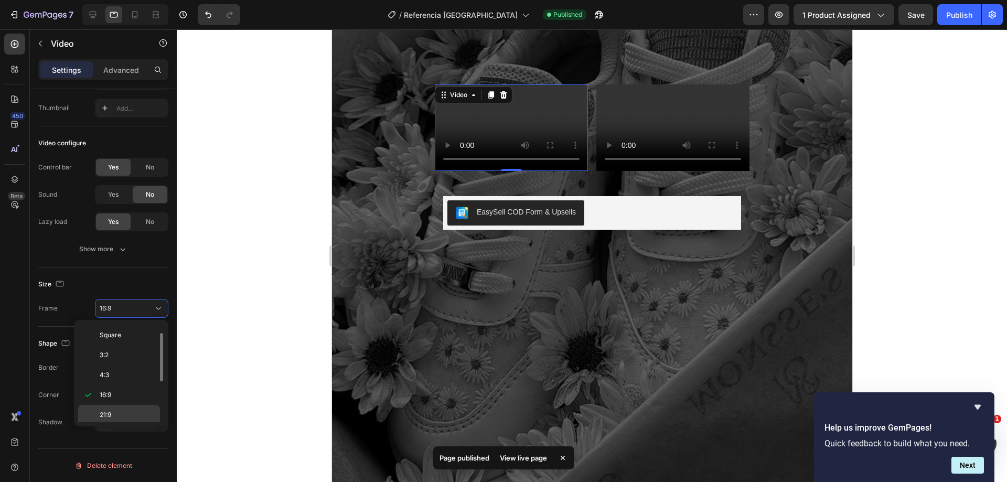
scroll to position [101, 0]
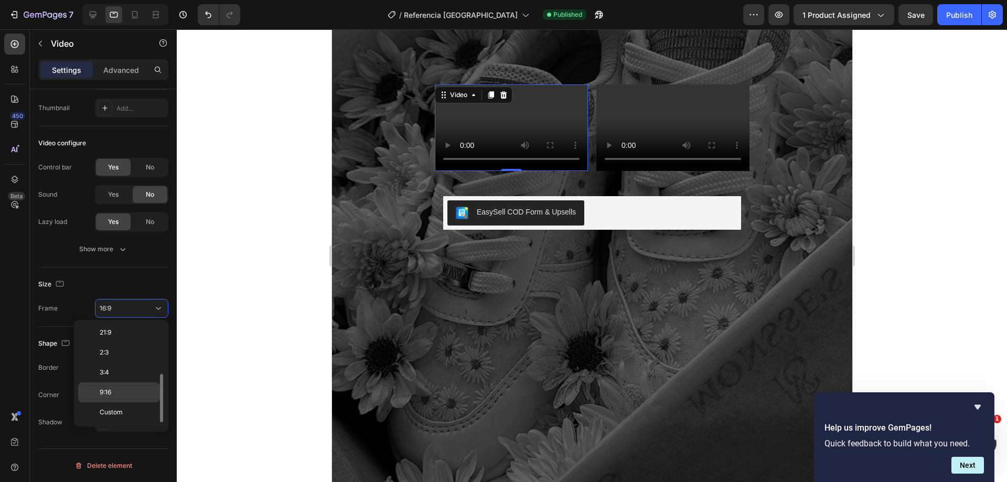
click at [119, 396] on p "9:16" at bounding box center [128, 392] width 56 height 9
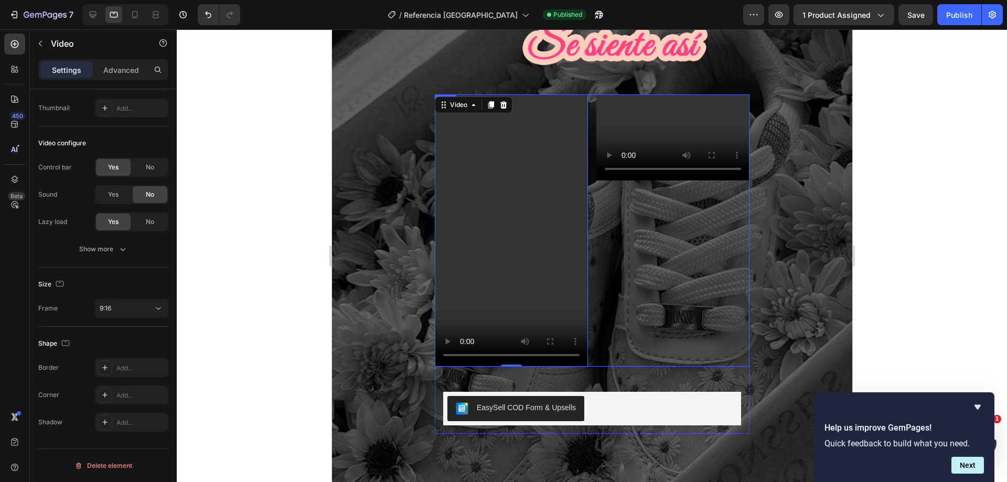
scroll to position [3253, 0]
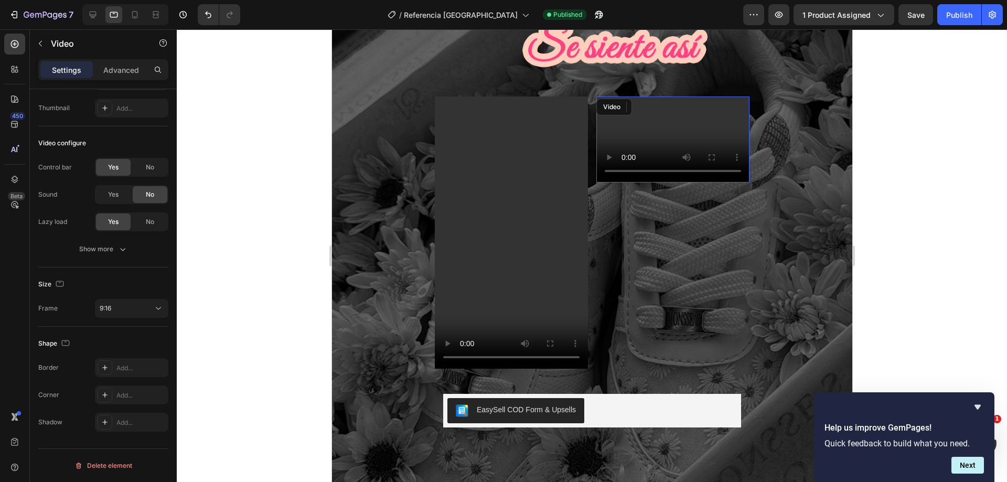
click at [689, 117] on video at bounding box center [672, 140] width 153 height 86
click at [120, 309] on div "16:9" at bounding box center [127, 308] width 54 height 9
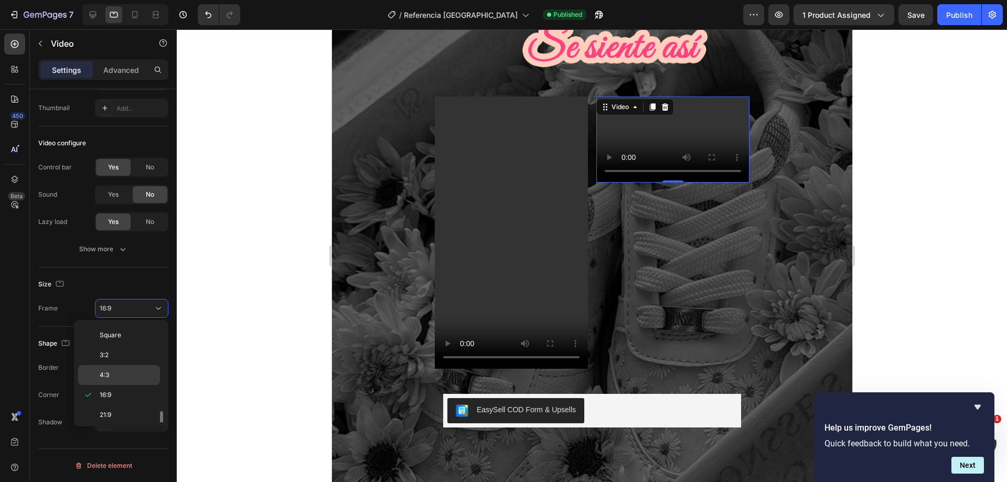
scroll to position [101, 0]
click at [122, 395] on p "9:16" at bounding box center [128, 392] width 56 height 9
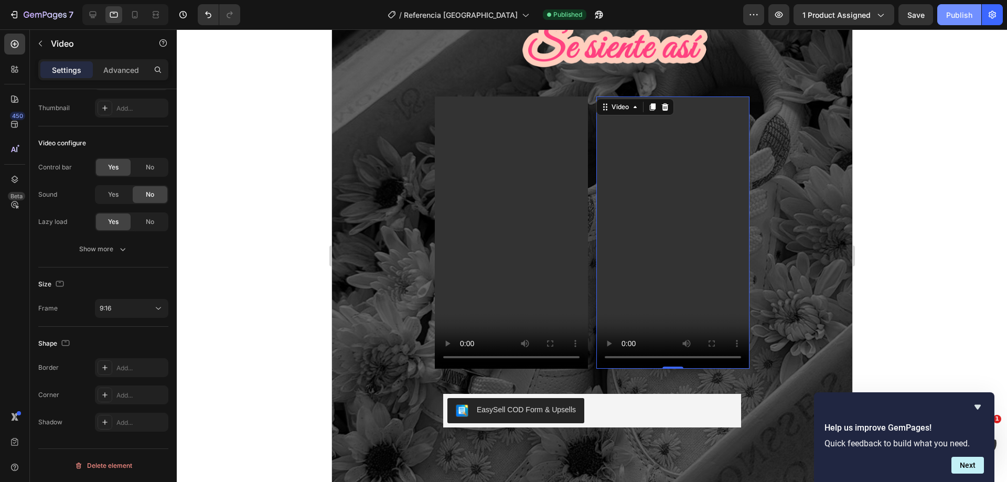
drag, startPoint x: 954, startPoint y: 18, endPoint x: 954, endPoint y: 25, distance: 6.8
click at [955, 18] on div "Publish" at bounding box center [960, 14] width 26 height 11
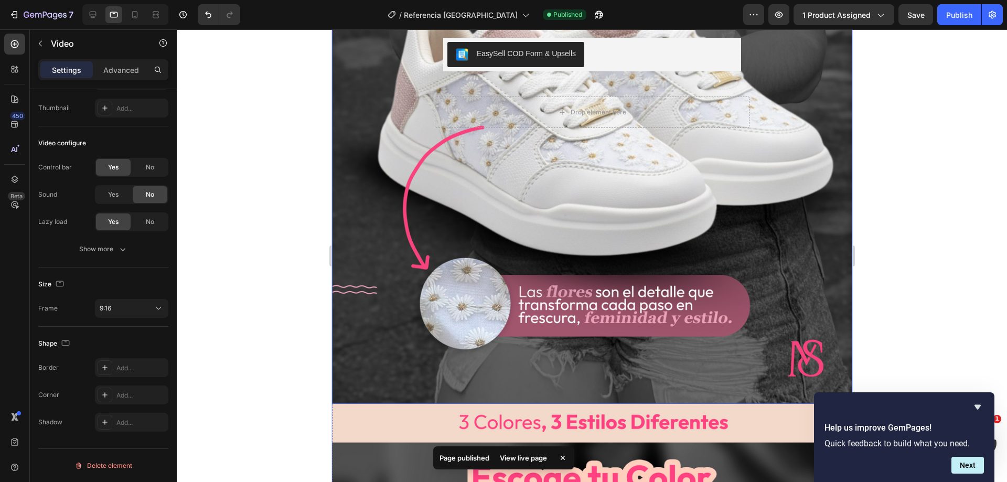
scroll to position [157, 0]
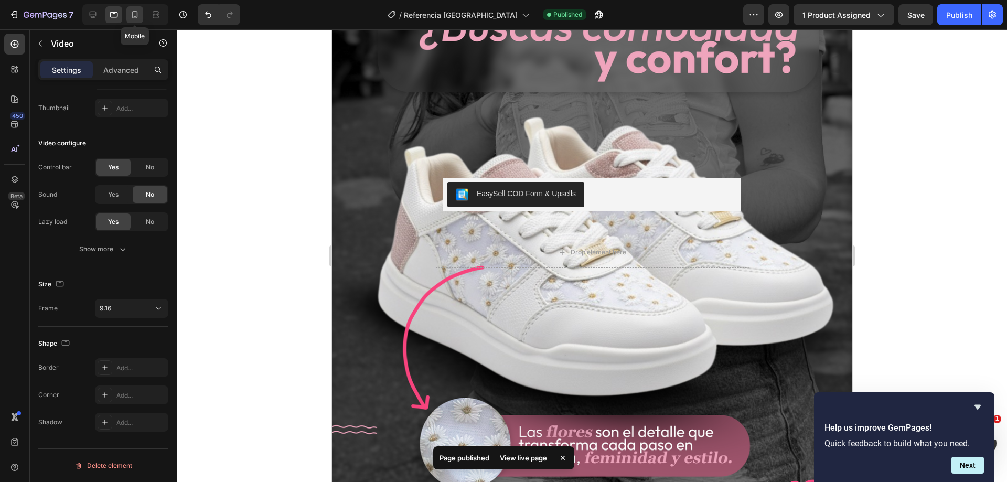
click at [132, 17] on icon at bounding box center [135, 14] width 10 height 10
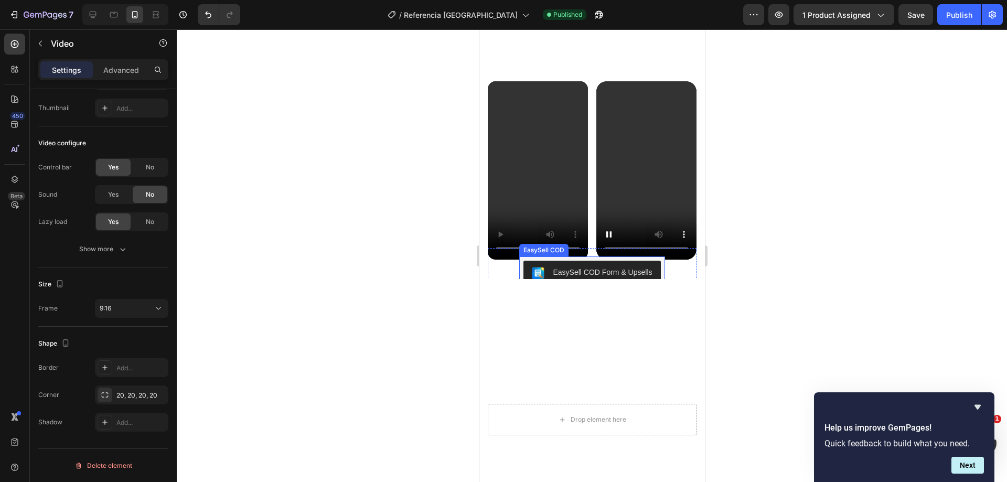
scroll to position [1270, 0]
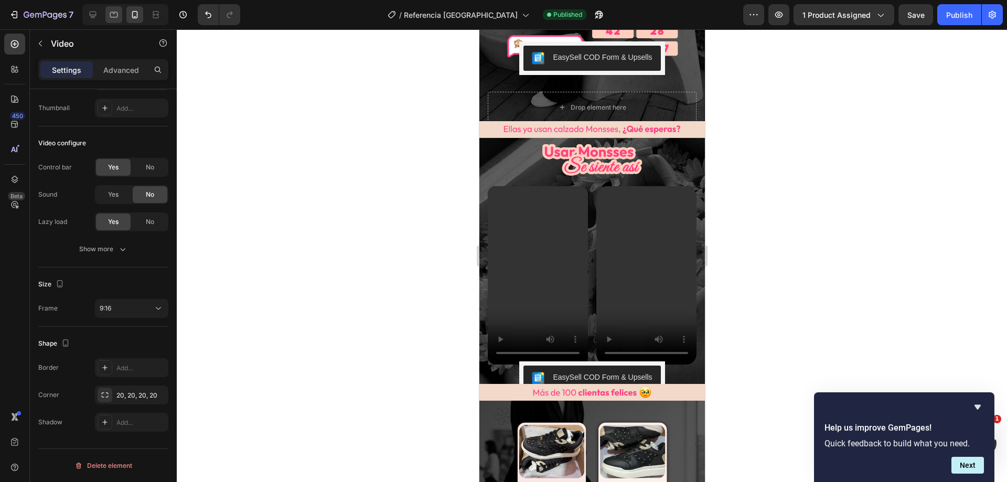
click at [121, 12] on div at bounding box center [113, 14] width 17 height 17
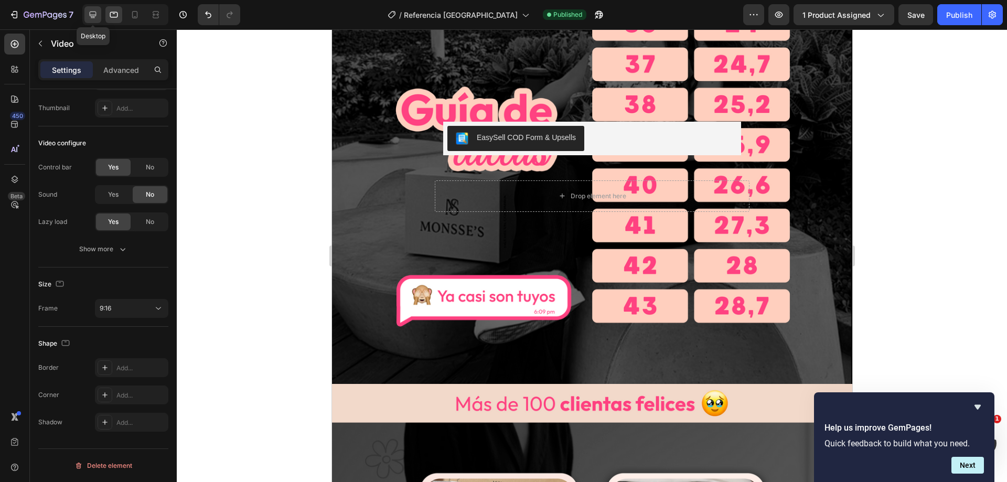
click at [93, 15] on icon at bounding box center [93, 15] width 7 height 7
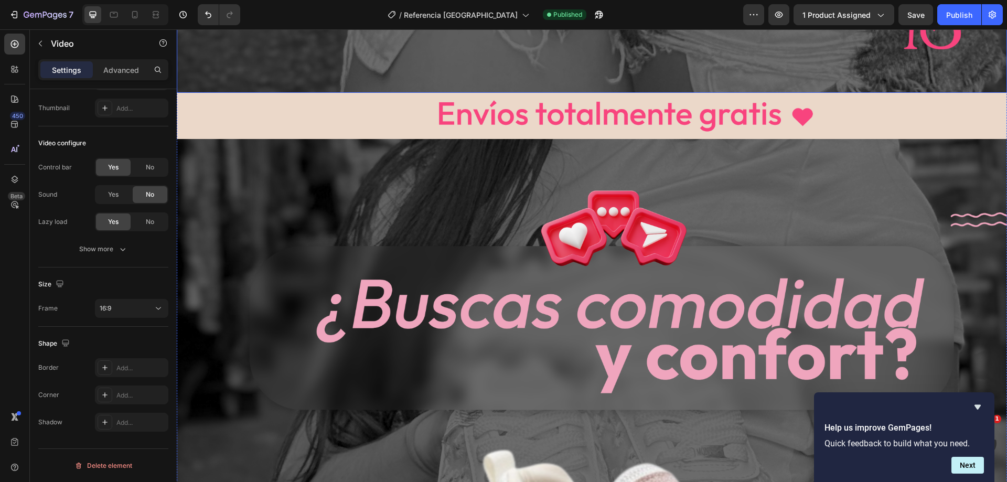
scroll to position [997, 0]
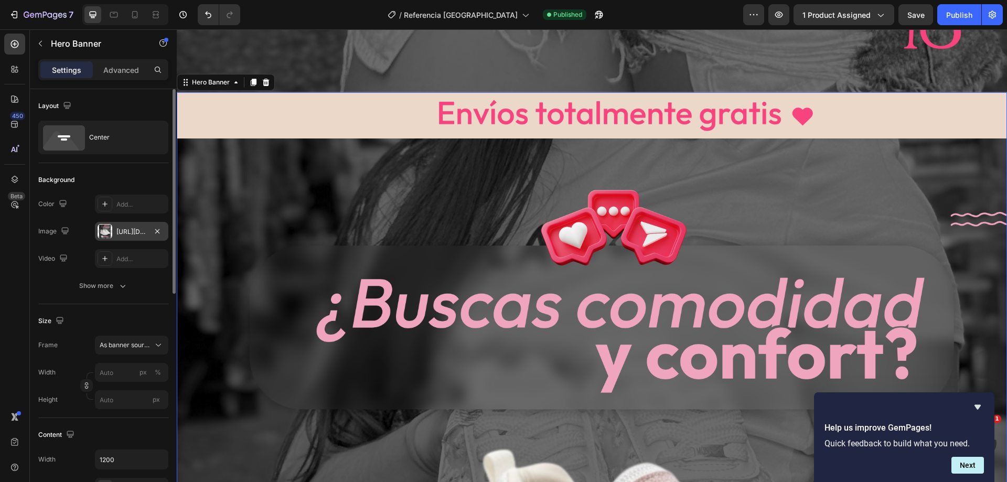
click at [101, 225] on div at bounding box center [105, 231] width 15 height 15
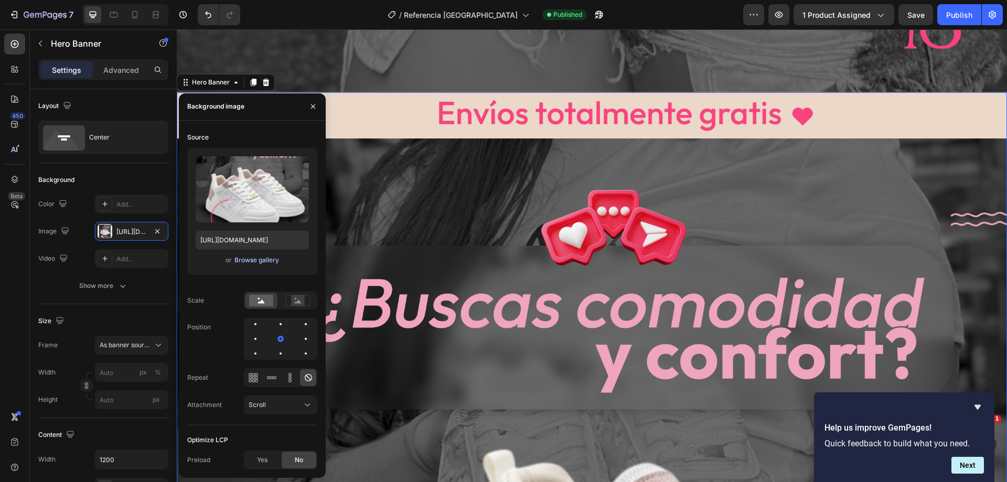
click at [270, 261] on div "Browse gallery" at bounding box center [257, 260] width 45 height 9
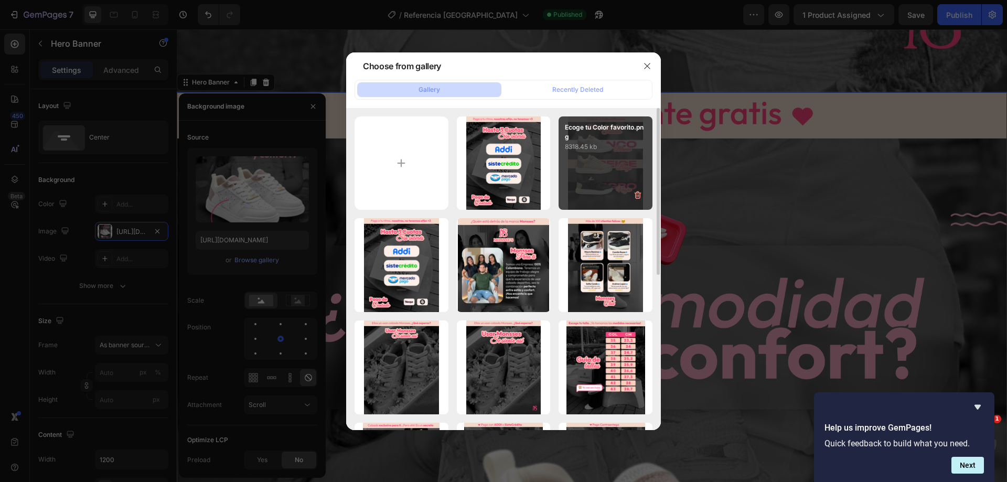
click at [589, 166] on div "Ecoge tu Color favorito.png 8318.45 kb" at bounding box center [606, 163] width 94 height 94
type input "[URL][DOMAIN_NAME]"
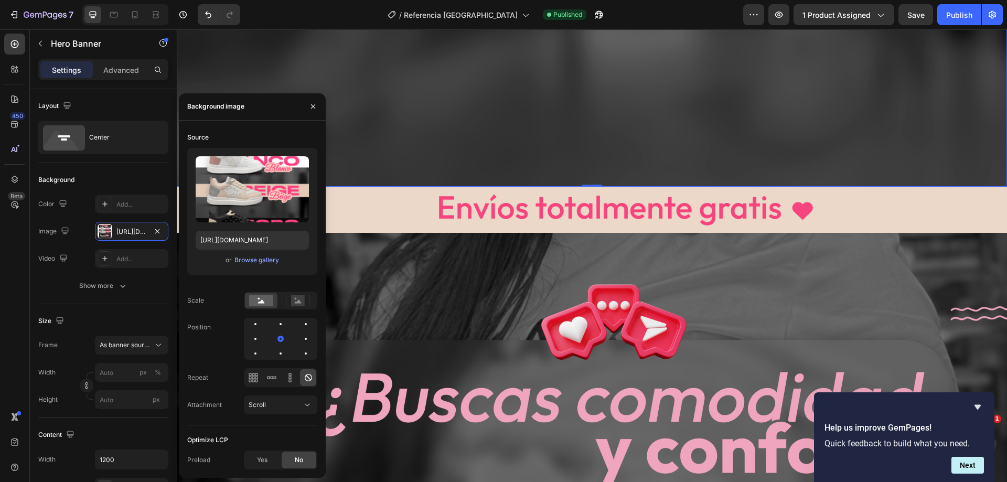
scroll to position [1941, 0]
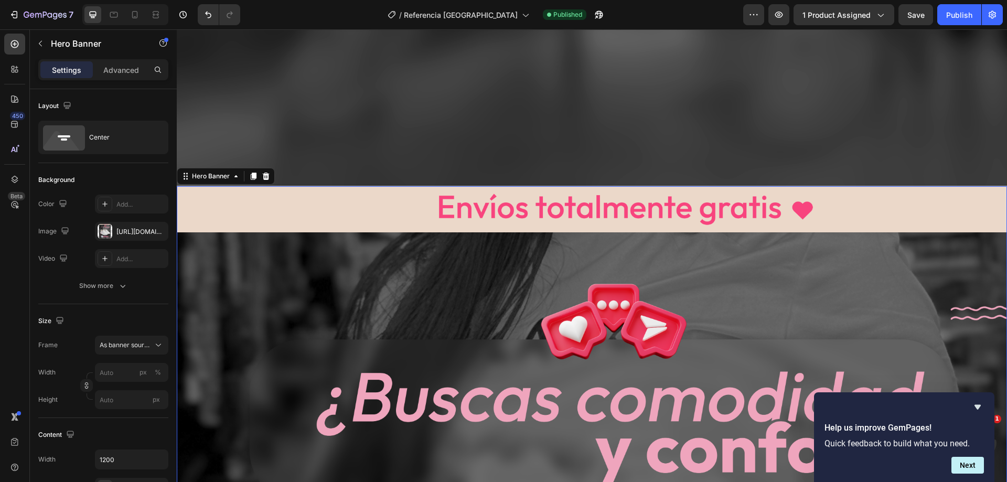
click at [101, 232] on div at bounding box center [105, 231] width 15 height 15
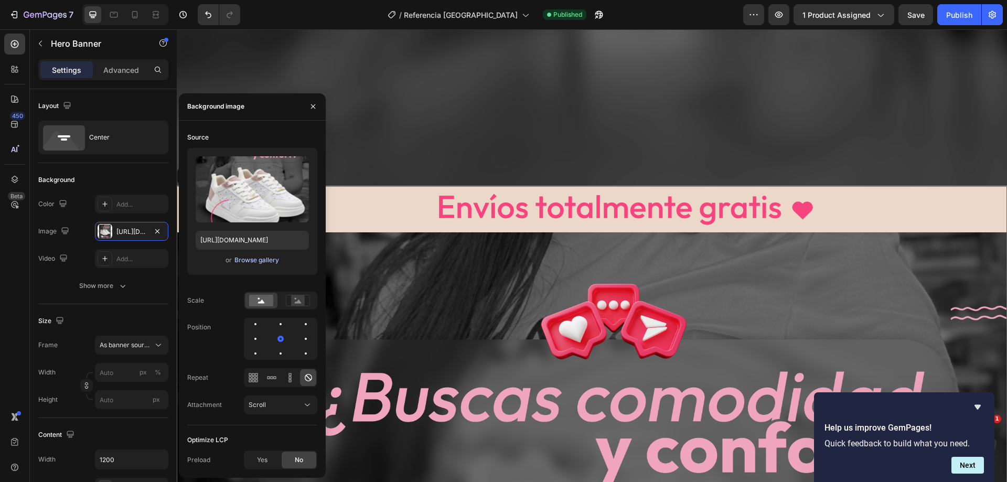
click at [261, 259] on div "Browse gallery" at bounding box center [257, 260] width 45 height 9
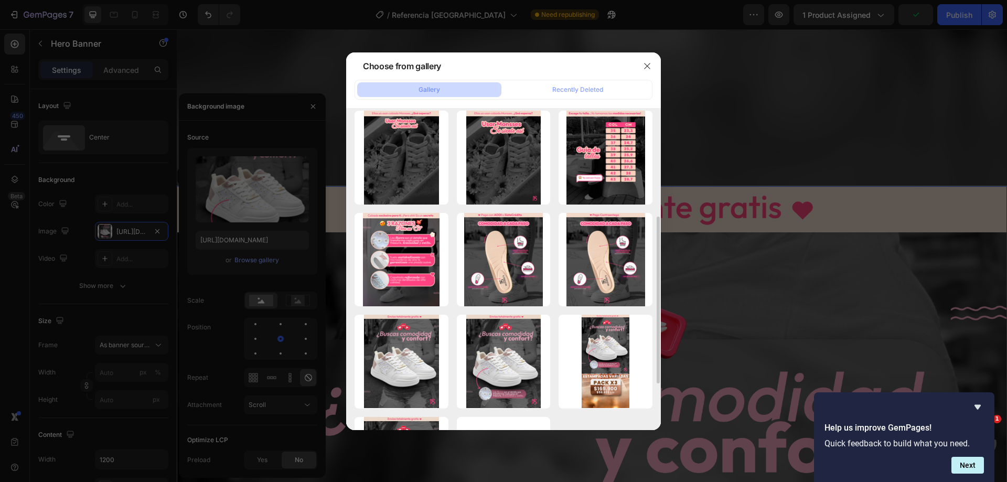
scroll to position [299, 0]
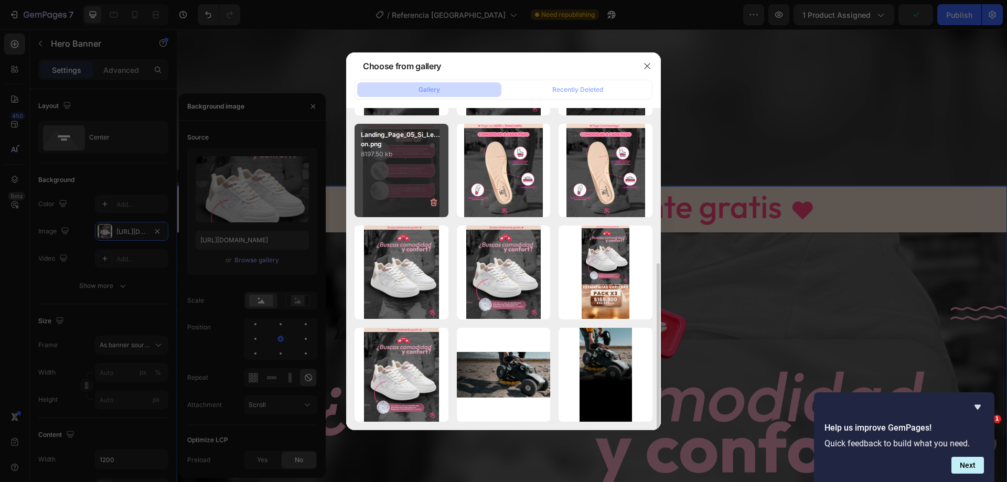
click at [386, 163] on div "Landing_Page_05_Si_Le...on.png 8197.50 kb" at bounding box center [402, 171] width 94 height 94
type input "[URL][DOMAIN_NAME]"
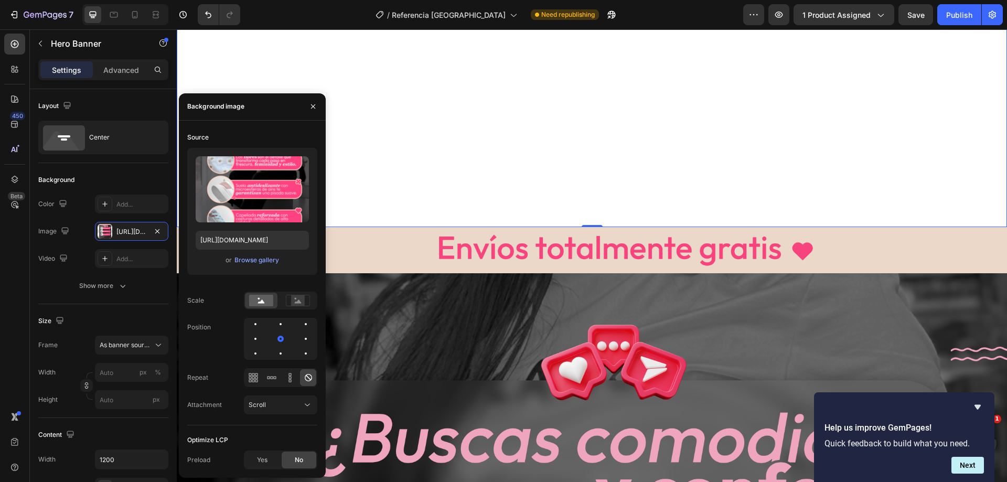
scroll to position [2991, 0]
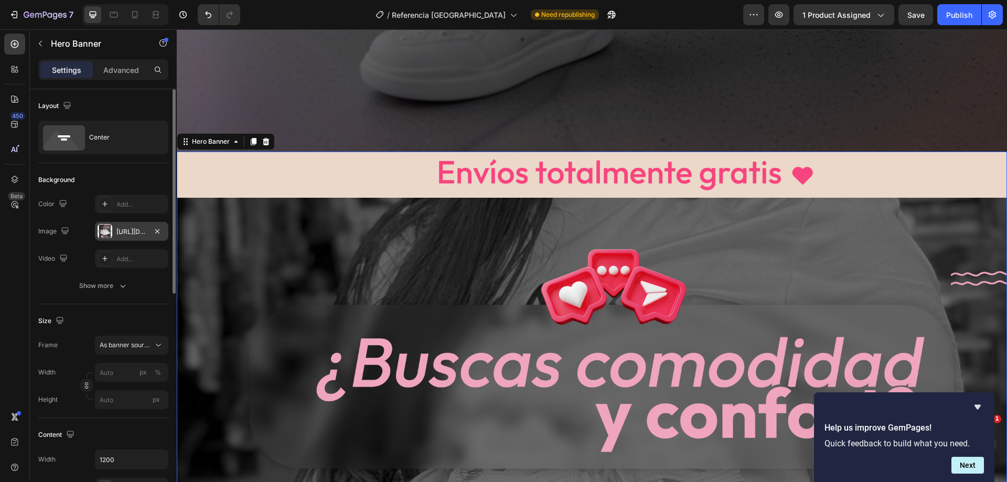
click at [104, 233] on div at bounding box center [105, 231] width 15 height 15
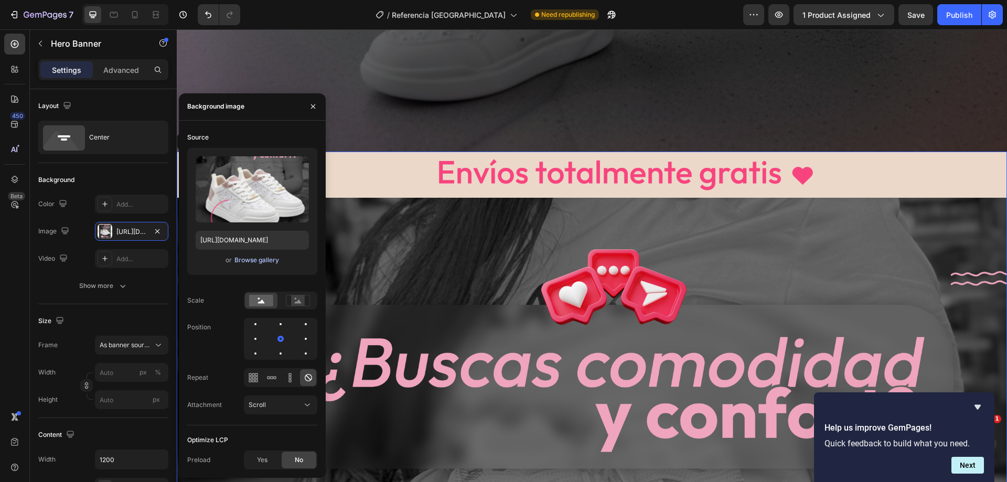
click at [261, 260] on div "Browse gallery" at bounding box center [257, 260] width 45 height 9
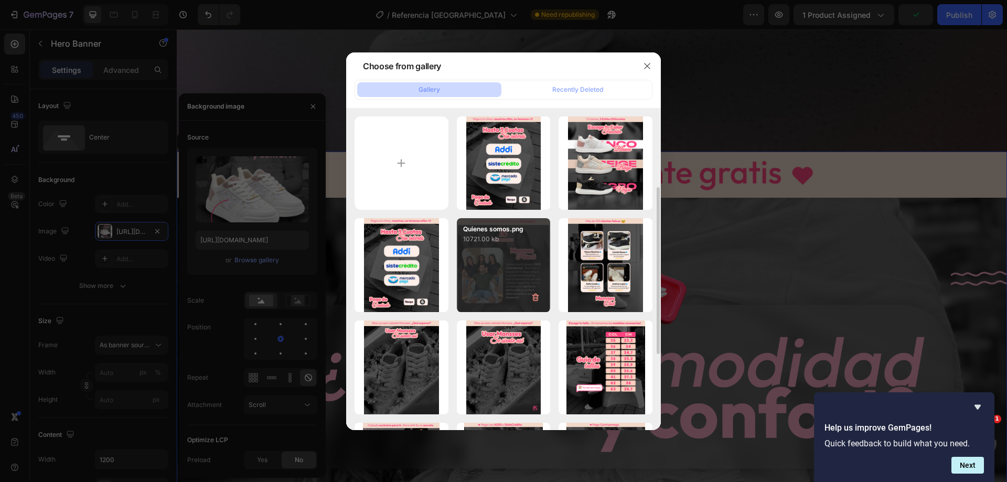
scroll to position [210, 0]
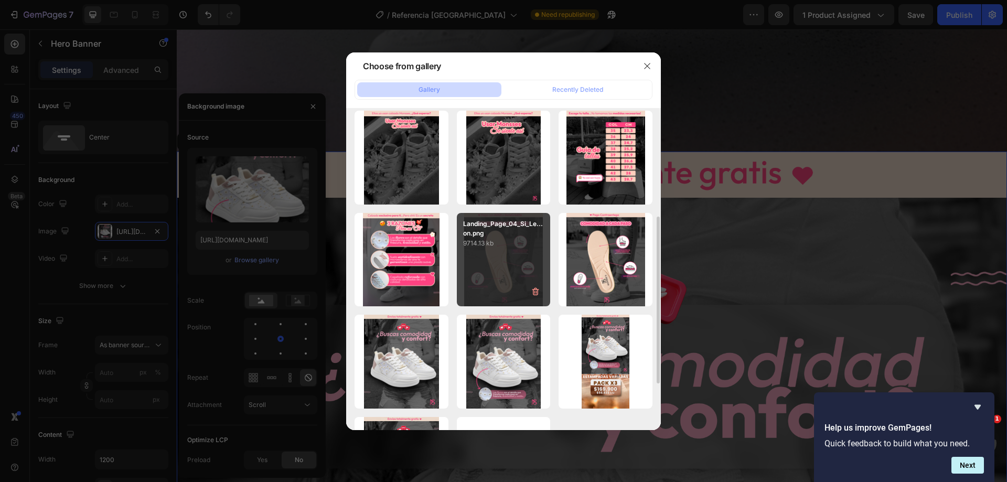
click at [484, 234] on p "Landing_Page_04_Si_Le...on.png" at bounding box center [503, 228] width 81 height 19
type input "[URL][DOMAIN_NAME]"
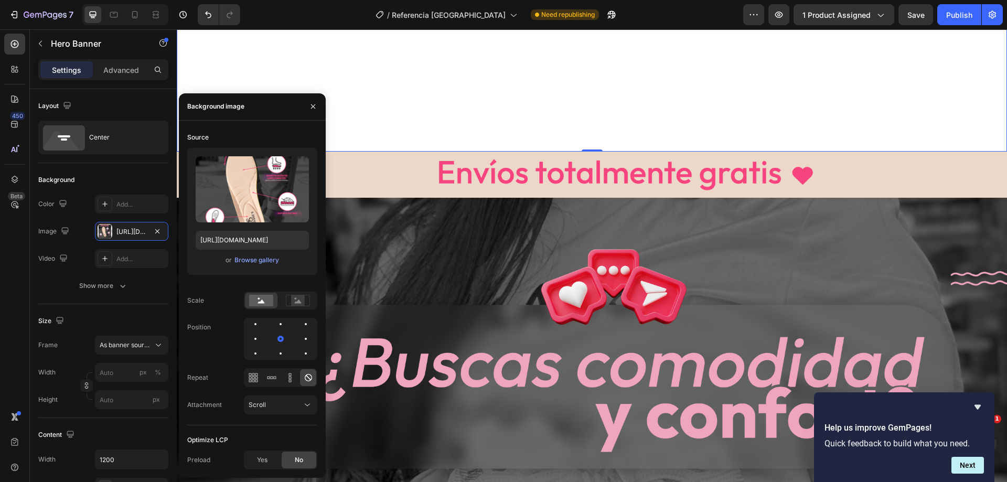
scroll to position [4040, 0]
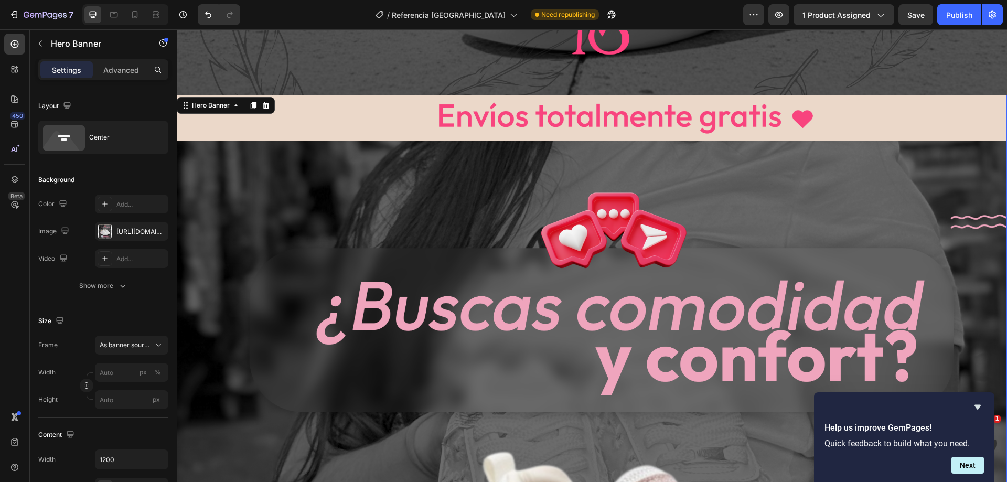
click at [99, 232] on div at bounding box center [105, 231] width 15 height 15
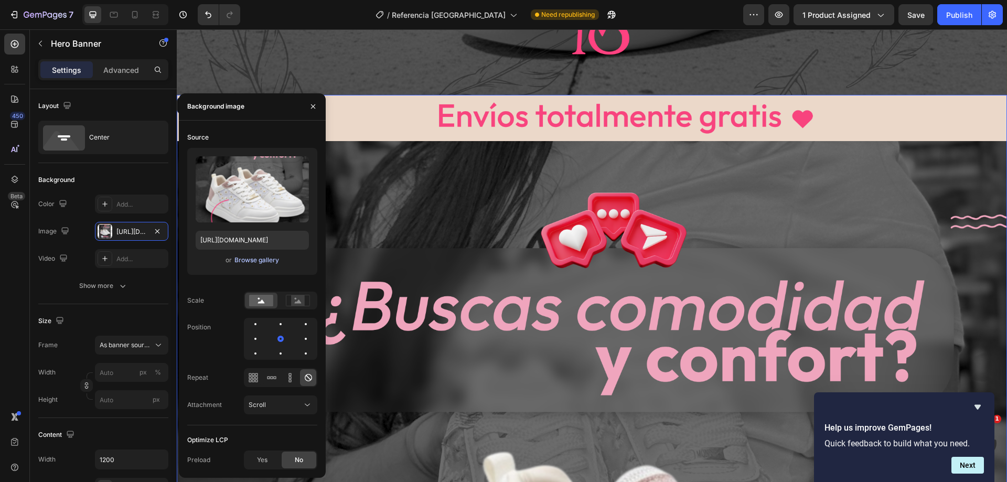
click at [252, 259] on div "Browse gallery" at bounding box center [257, 260] width 45 height 9
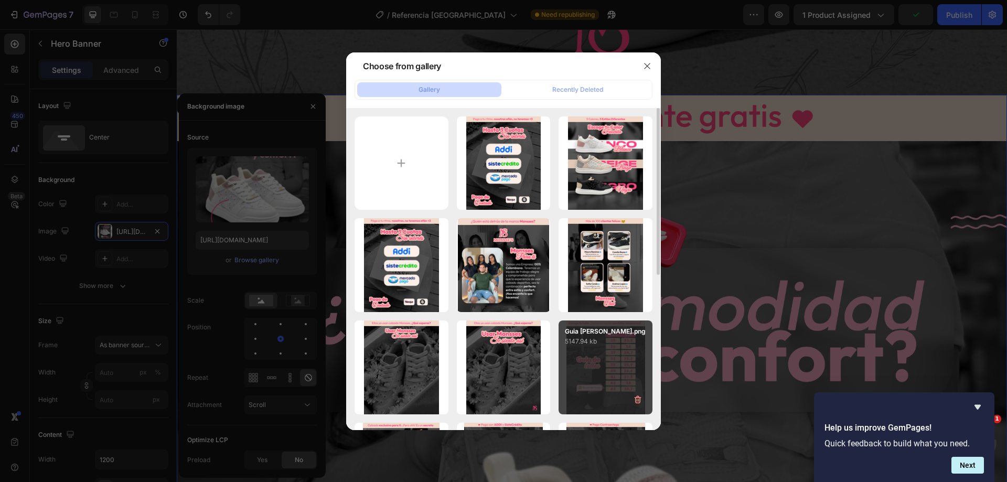
click at [601, 356] on div "Guia [PERSON_NAME].png 5147.94 kb" at bounding box center [606, 368] width 94 height 94
type input "[URL][DOMAIN_NAME]"
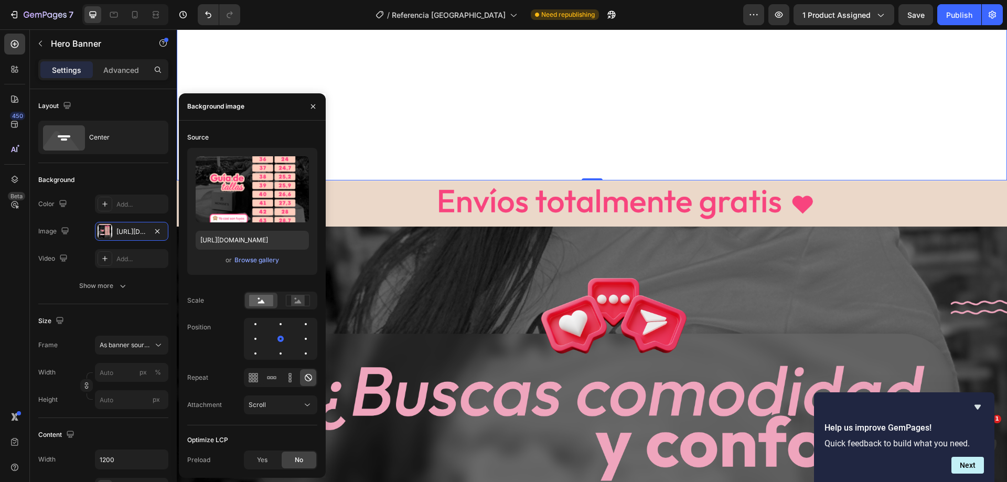
scroll to position [5090, 0]
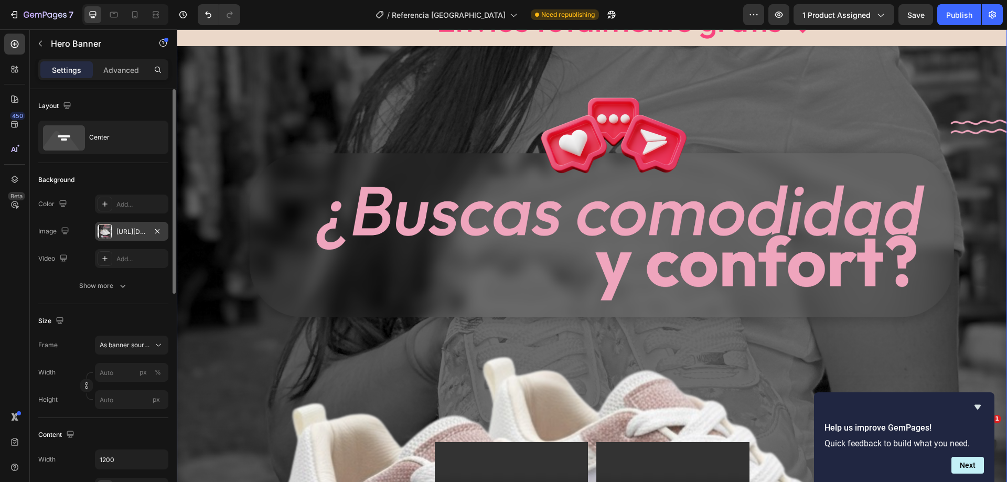
click at [101, 233] on div at bounding box center [105, 231] width 15 height 15
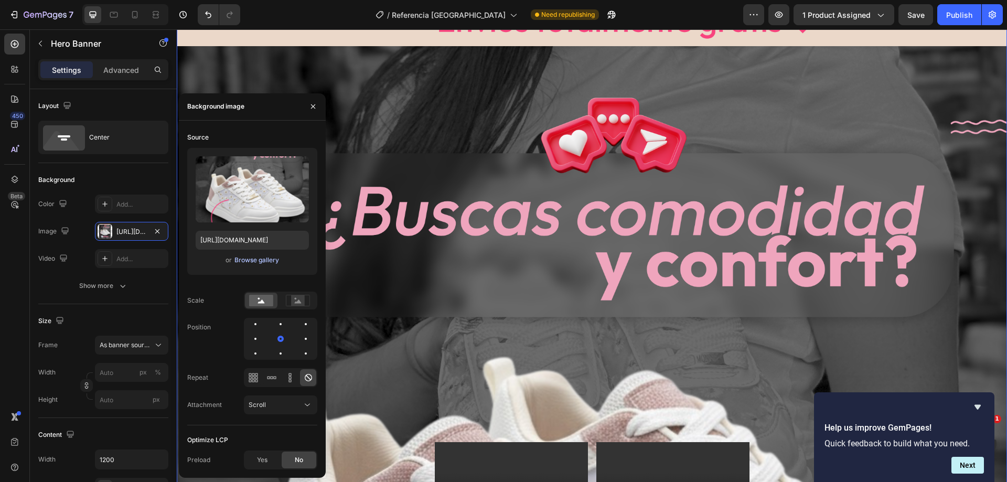
click at [254, 263] on div "Browse gallery" at bounding box center [257, 260] width 45 height 9
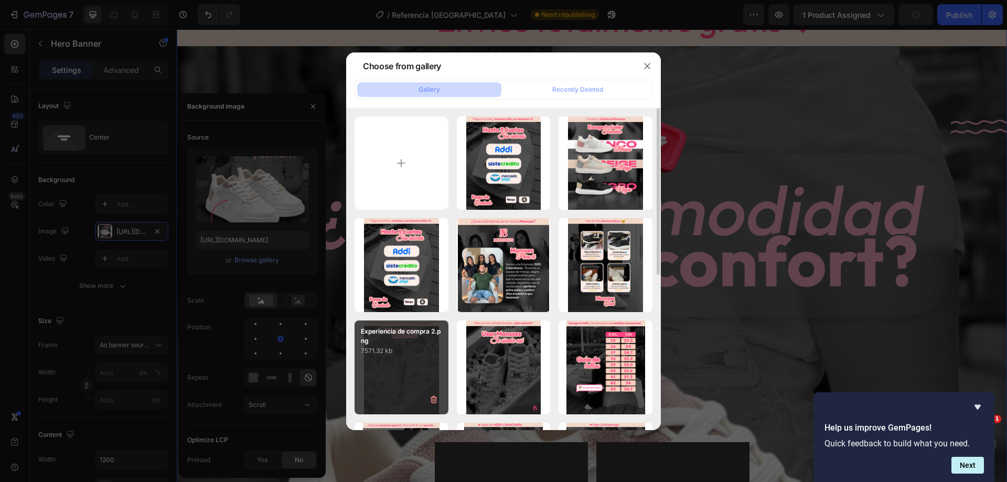
click at [403, 358] on div "Experiencia de compra 2.png 7571.32 kb" at bounding box center [402, 368] width 94 height 94
type input "[URL][DOMAIN_NAME]"
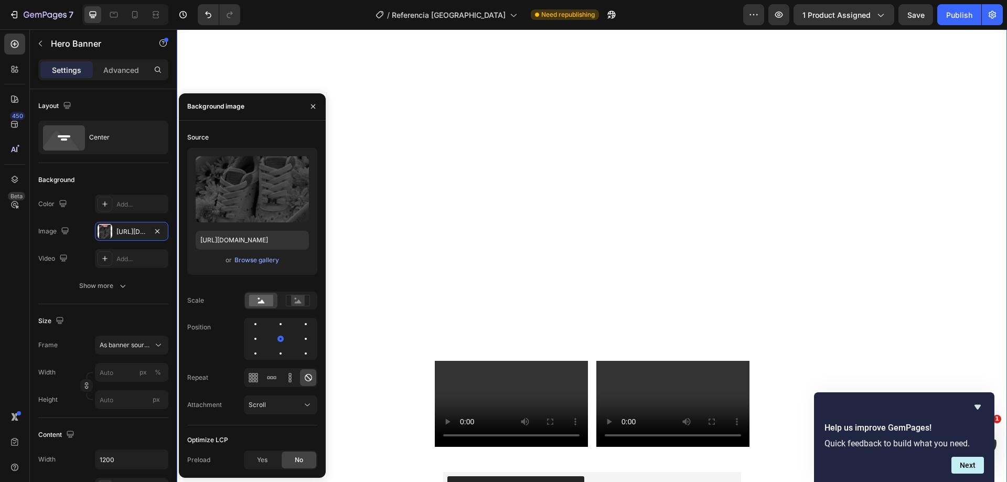
scroll to position [5300, 0]
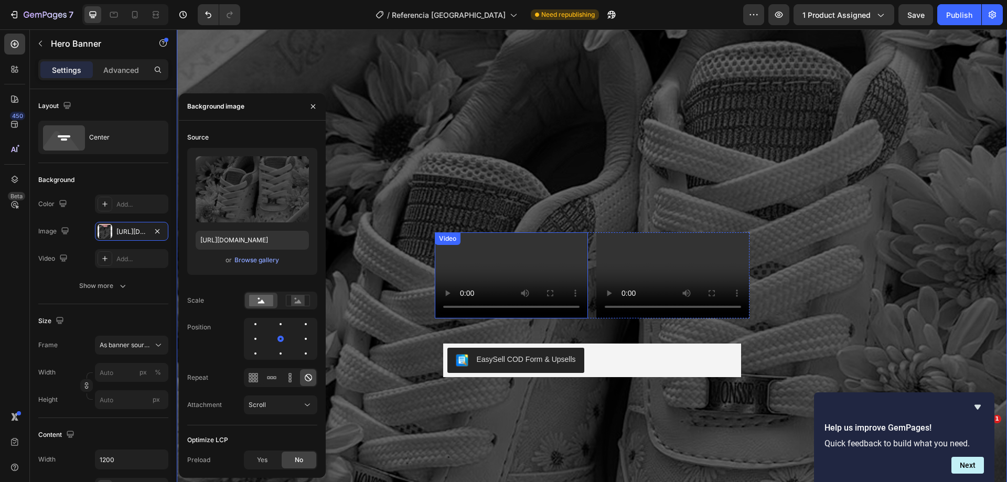
click at [535, 243] on video at bounding box center [511, 275] width 153 height 86
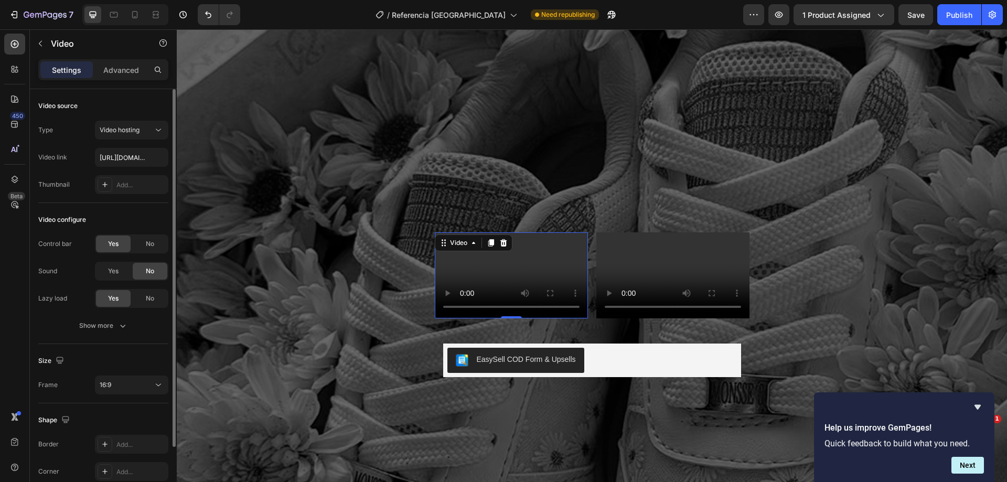
scroll to position [52, 0]
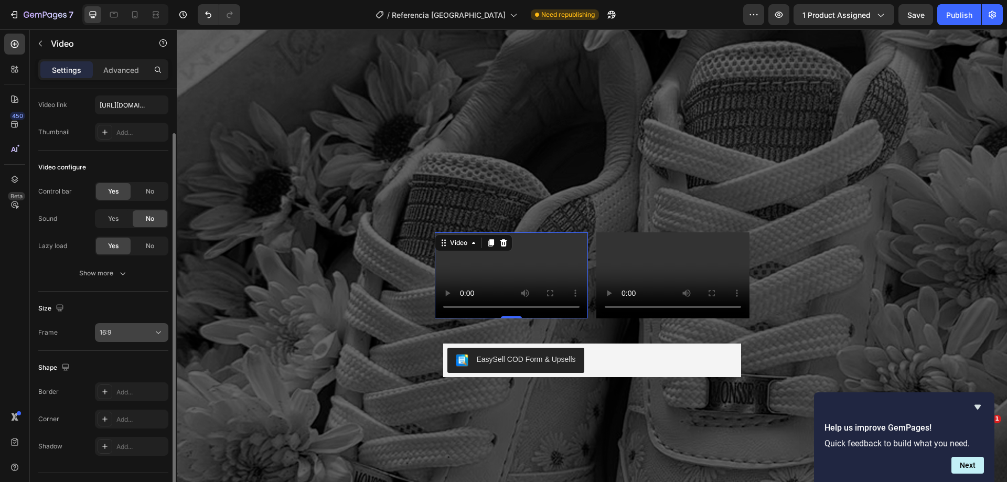
click at [132, 329] on div "16:9" at bounding box center [127, 332] width 54 height 9
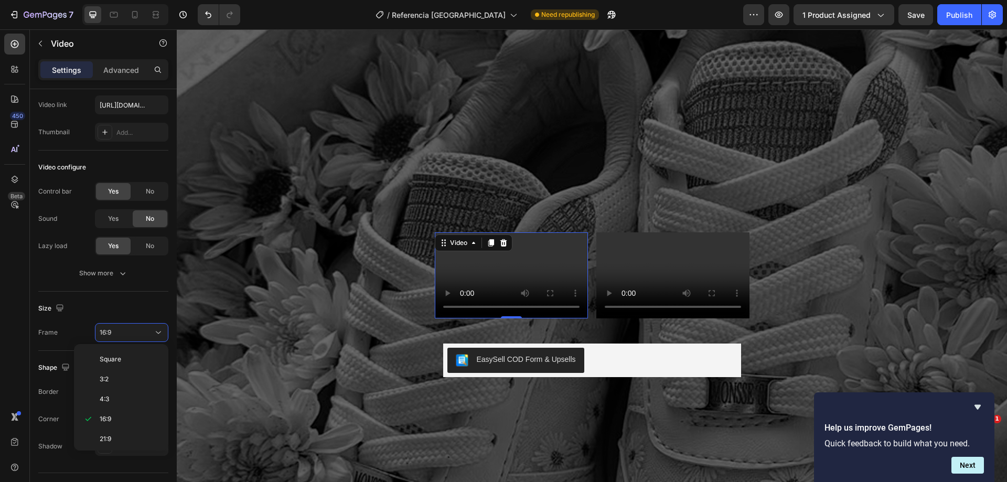
scroll to position [101, 0]
click at [118, 420] on p "9:16" at bounding box center [128, 416] width 56 height 9
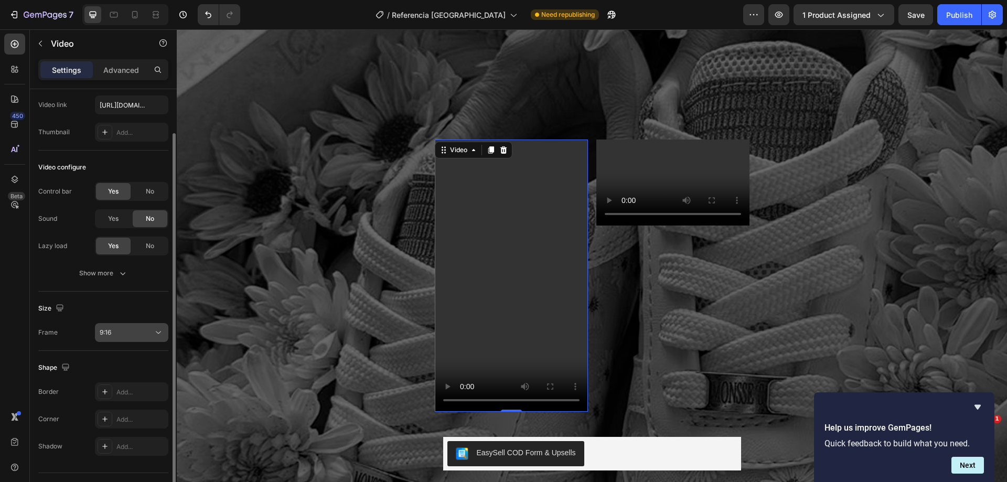
click at [133, 330] on div "9:16" at bounding box center [127, 332] width 54 height 9
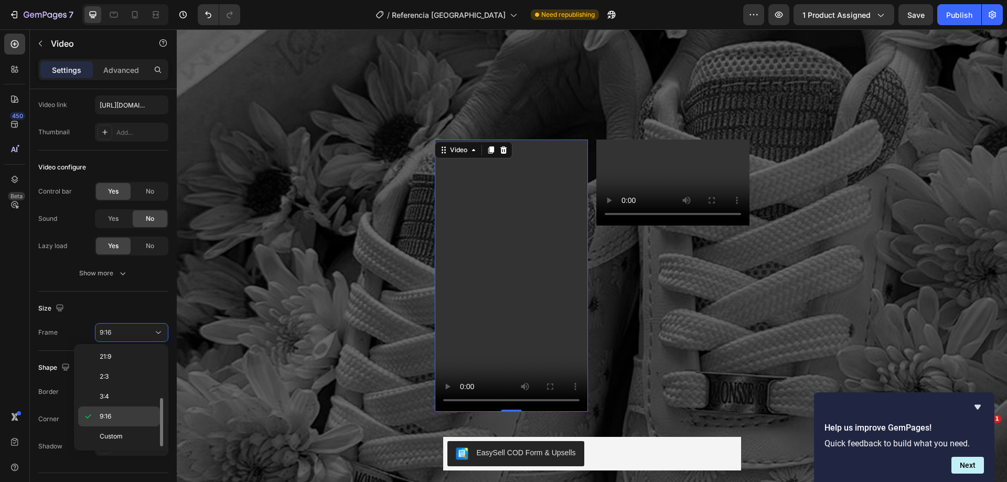
click at [115, 414] on p "9:16" at bounding box center [128, 416] width 56 height 9
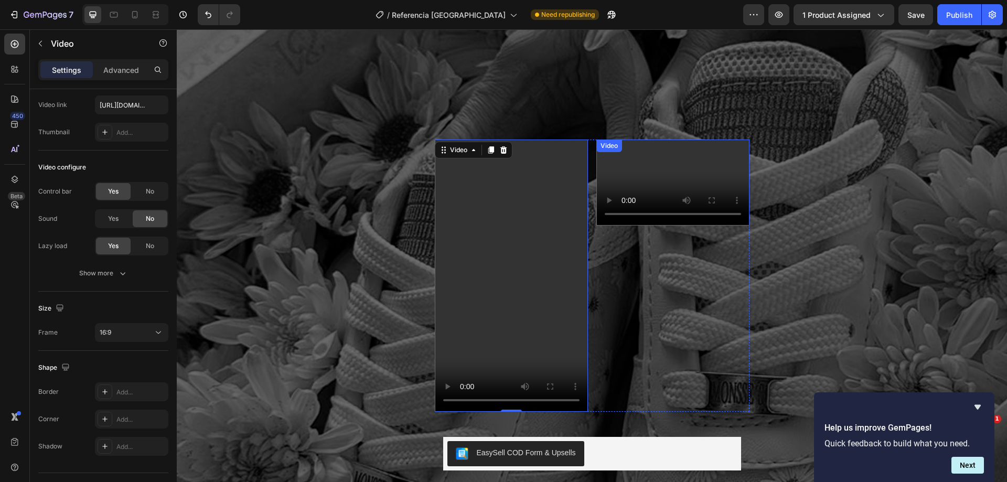
click at [653, 154] on video at bounding box center [673, 183] width 153 height 86
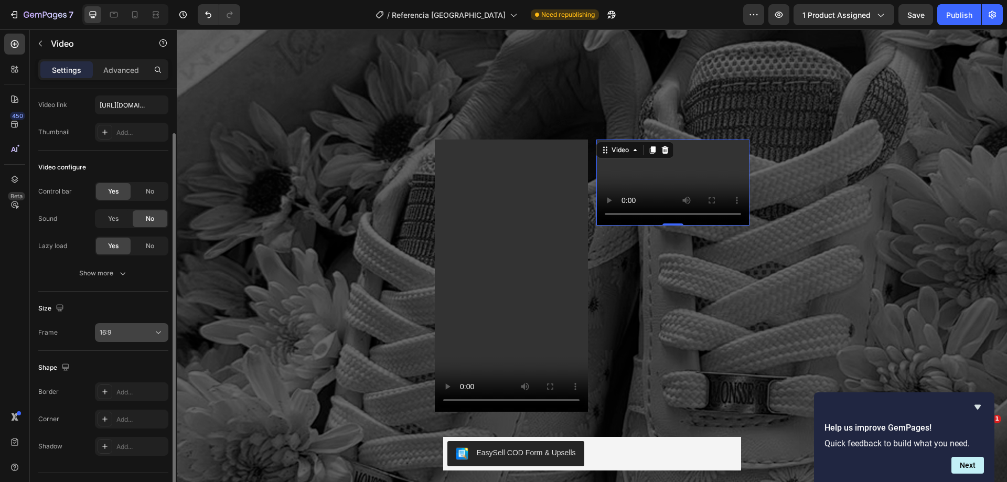
click at [136, 334] on div "16:9" at bounding box center [127, 332] width 54 height 9
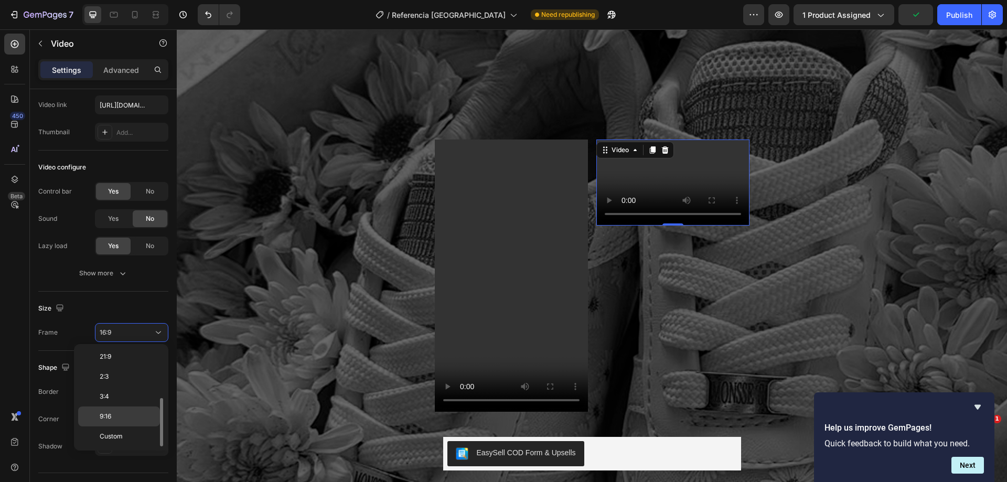
click at [121, 421] on div "9:16" at bounding box center [119, 417] width 82 height 20
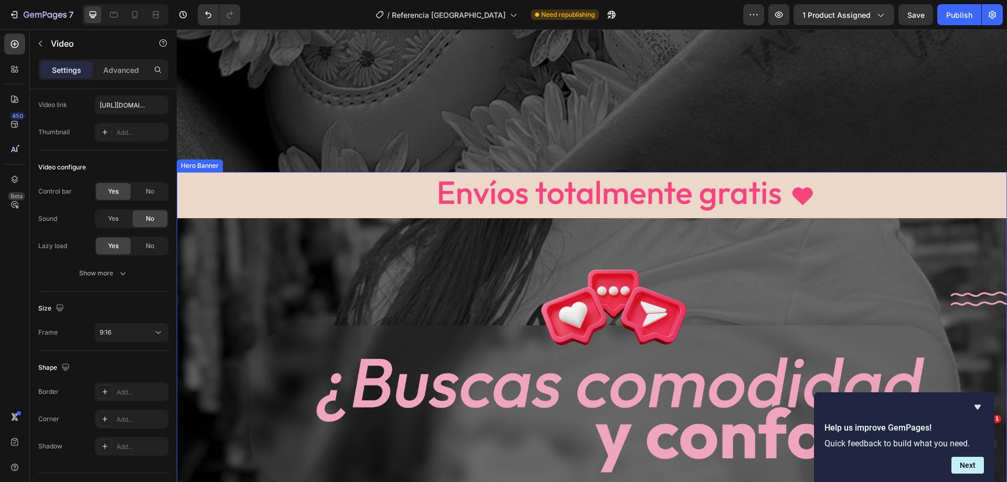
scroll to position [5929, 0]
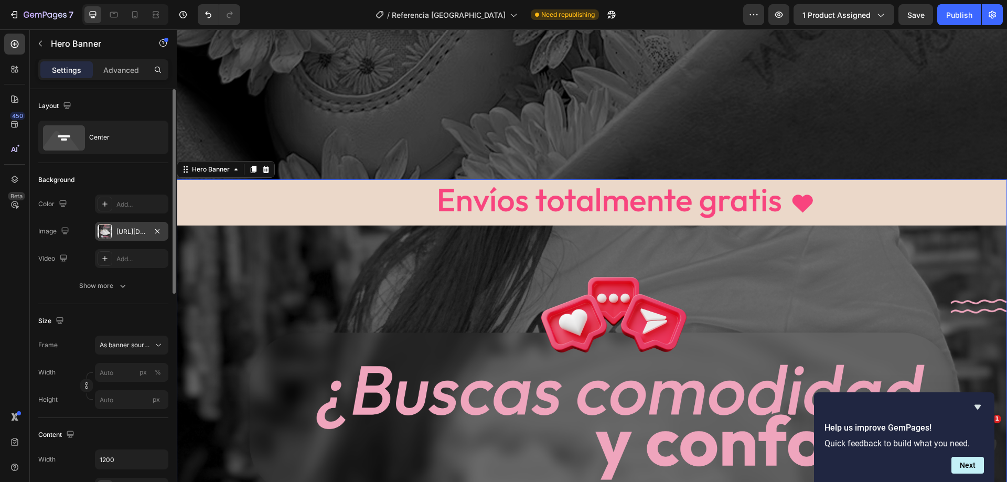
click at [104, 232] on div at bounding box center [105, 231] width 15 height 15
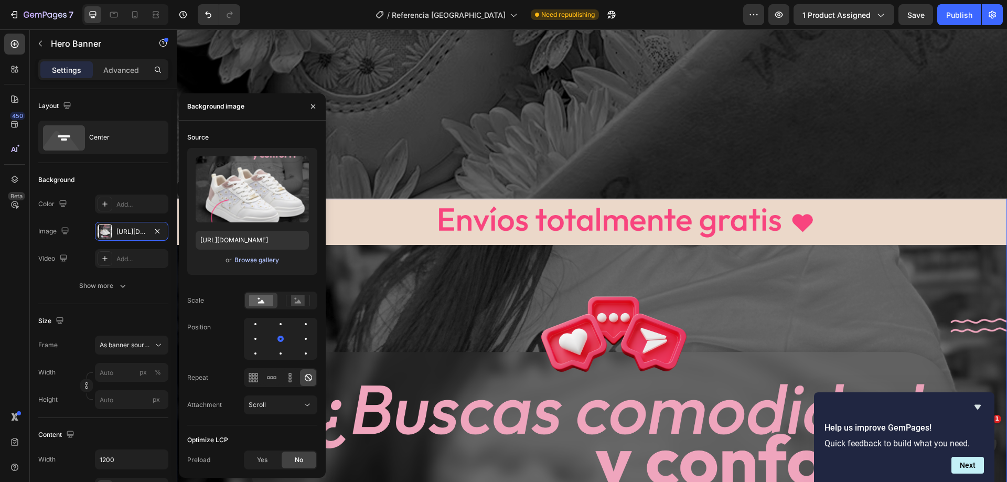
click at [248, 260] on div "Browse gallery" at bounding box center [257, 260] width 45 height 9
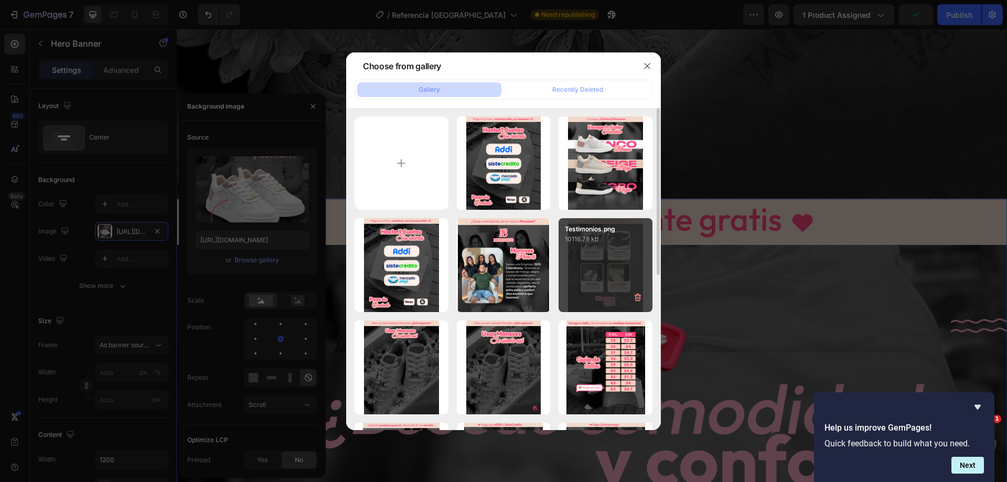
scroll to position [52, 0]
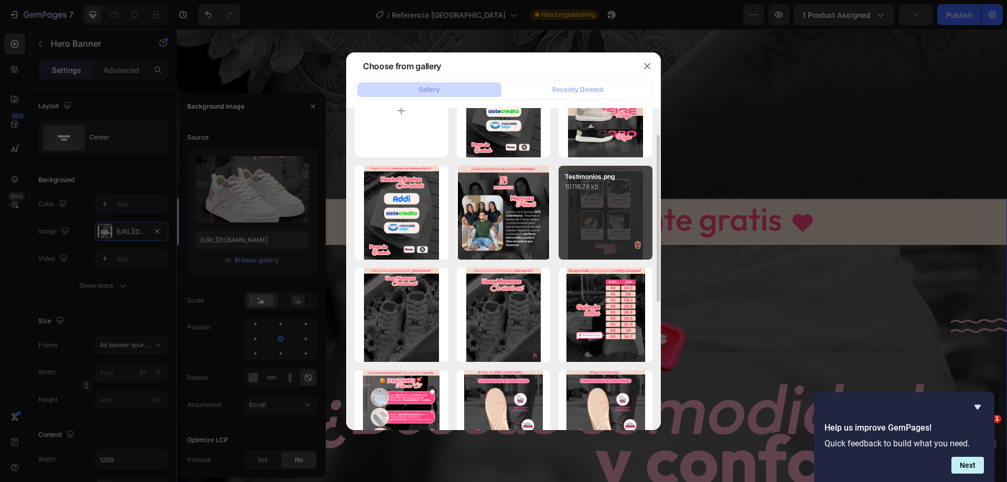
click at [598, 187] on p "10116.78 kb" at bounding box center [605, 187] width 81 height 10
type input "[URL][DOMAIN_NAME]"
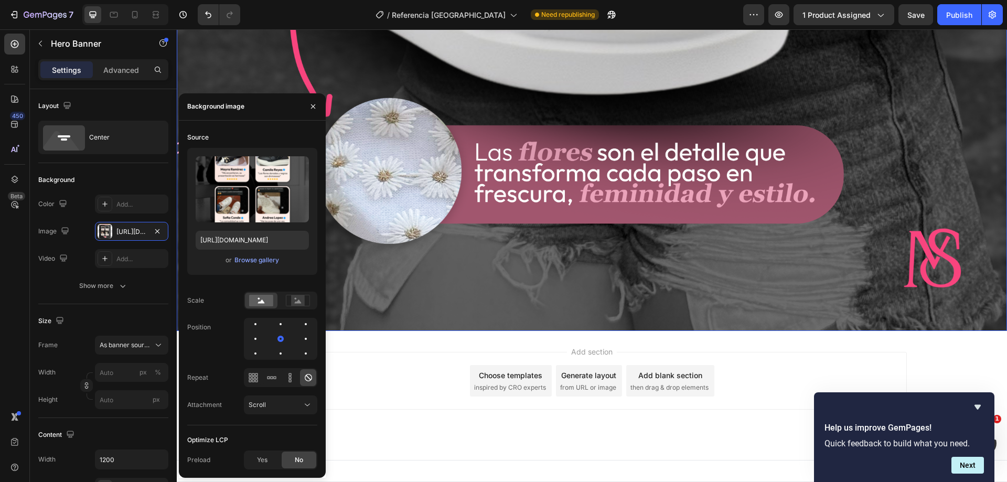
scroll to position [8164, 0]
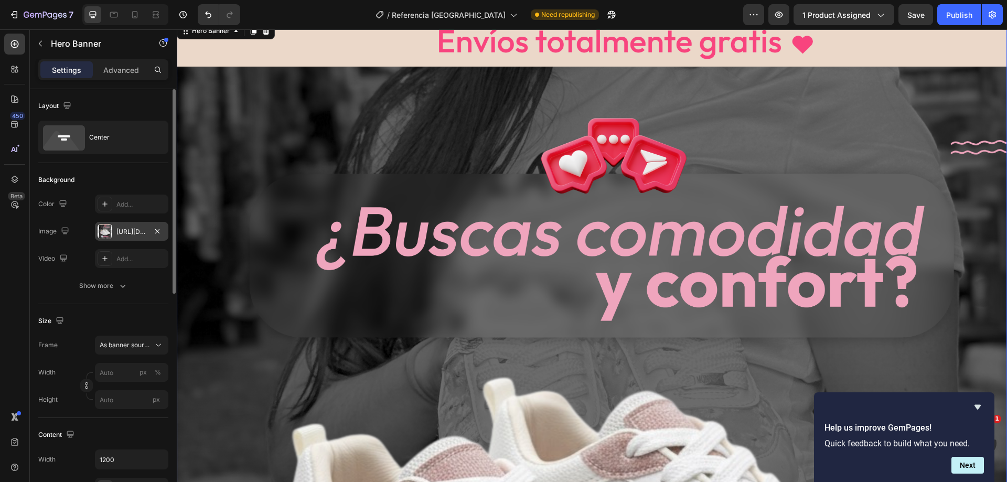
click at [109, 232] on div at bounding box center [105, 231] width 15 height 15
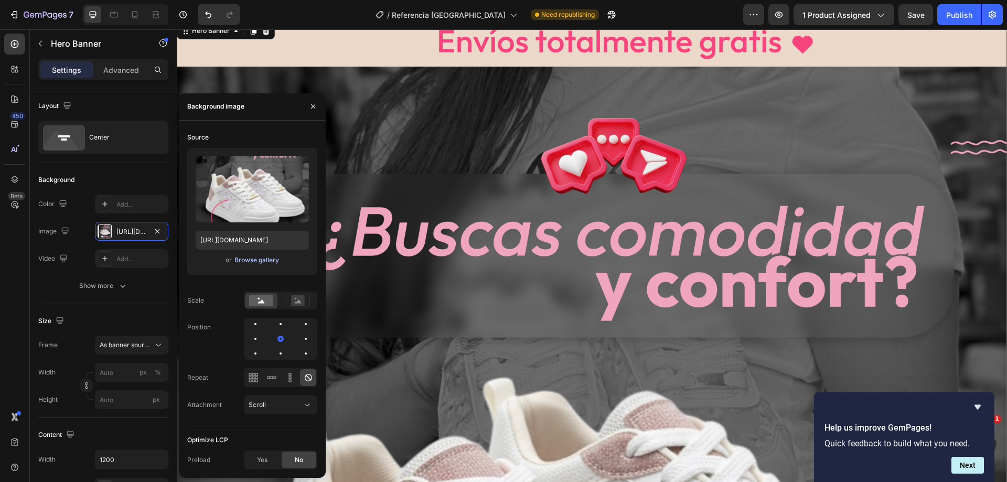
click at [248, 263] on div "Browse gallery" at bounding box center [257, 260] width 45 height 9
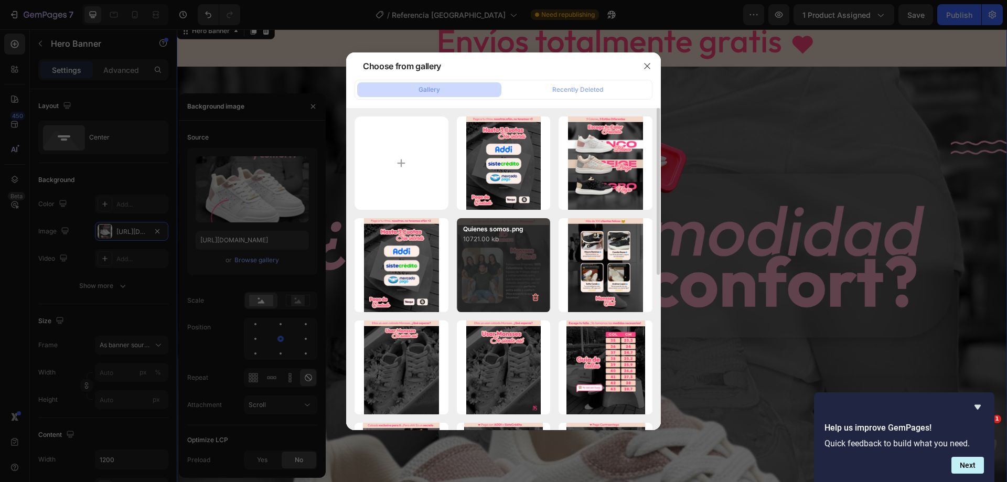
click at [519, 243] on p "10721.00 kb" at bounding box center [503, 239] width 81 height 10
type input "[URL][DOMAIN_NAME]"
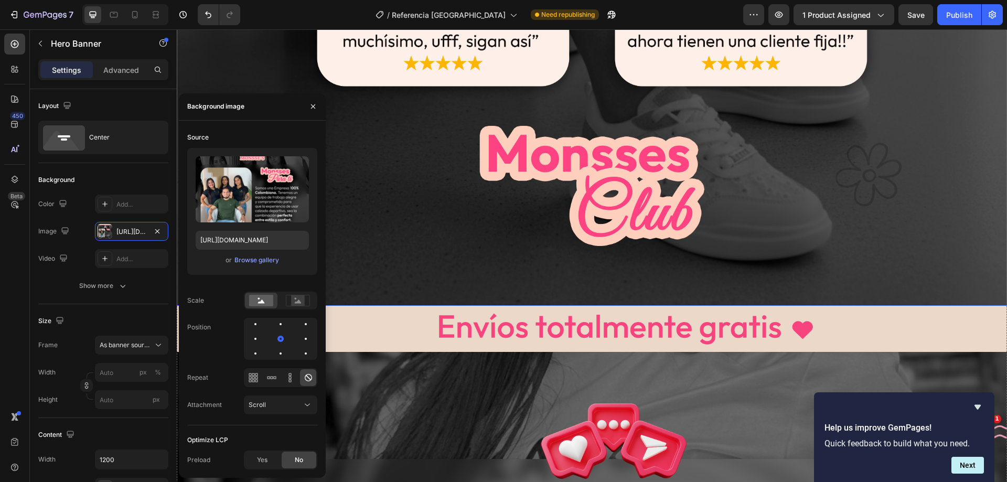
scroll to position [7103, 0]
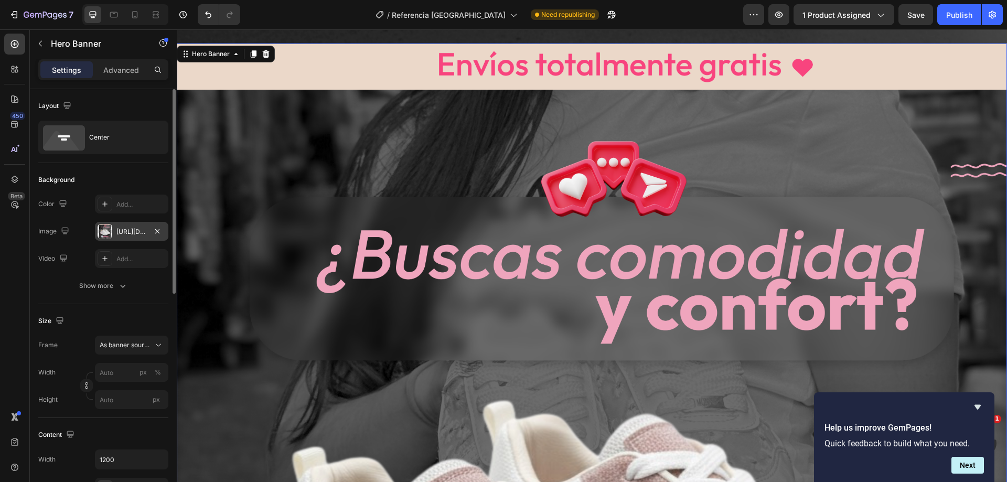
click at [103, 235] on div at bounding box center [105, 231] width 15 height 15
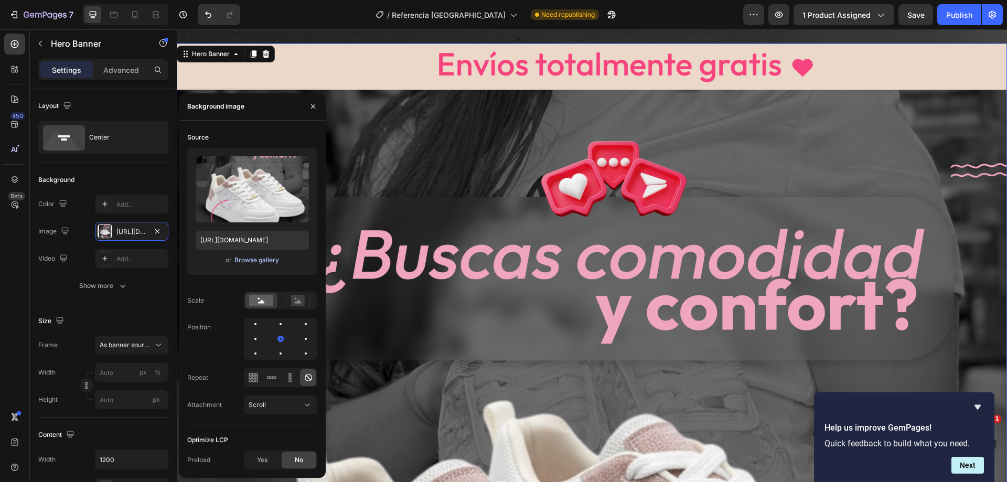
click at [260, 265] on button "Browse gallery" at bounding box center [257, 260] width 46 height 10
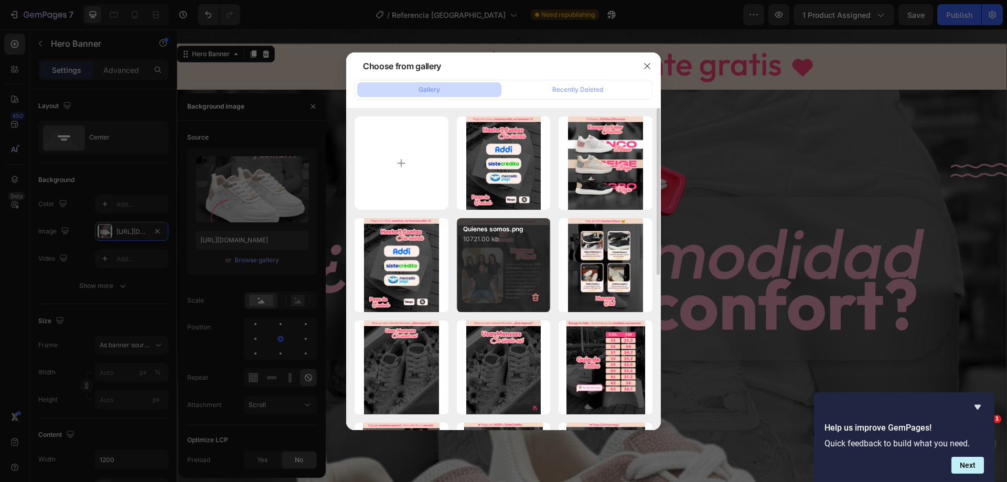
click at [492, 252] on div "Quienes somos.png 10721.00 kb" at bounding box center [504, 265] width 94 height 94
type input "[URL][DOMAIN_NAME]"
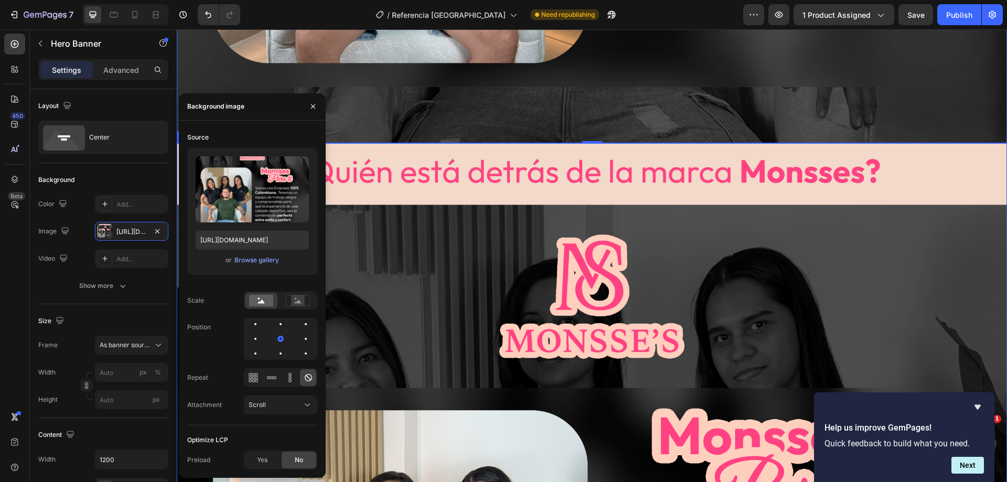
scroll to position [7996, 0]
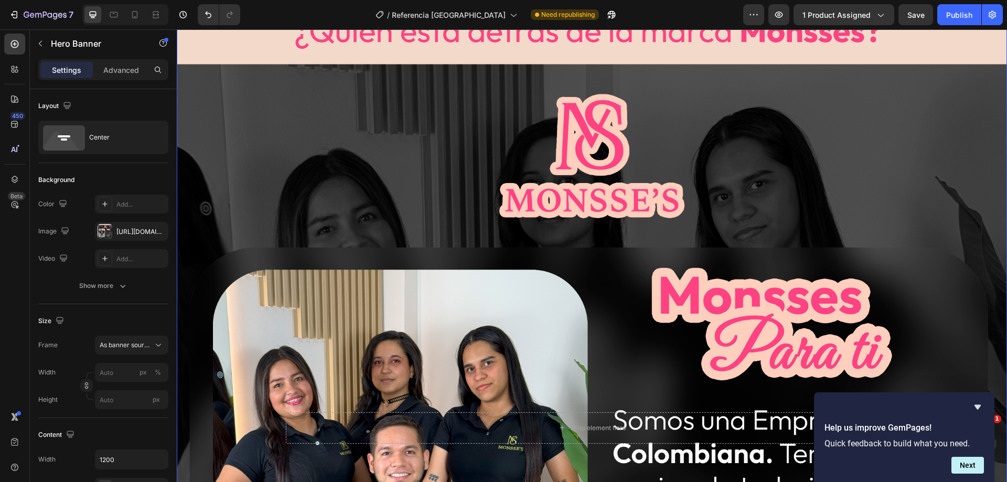
click at [630, 215] on div "Background Image" at bounding box center [592, 428] width 831 height 851
click at [105, 228] on div at bounding box center [105, 231] width 15 height 15
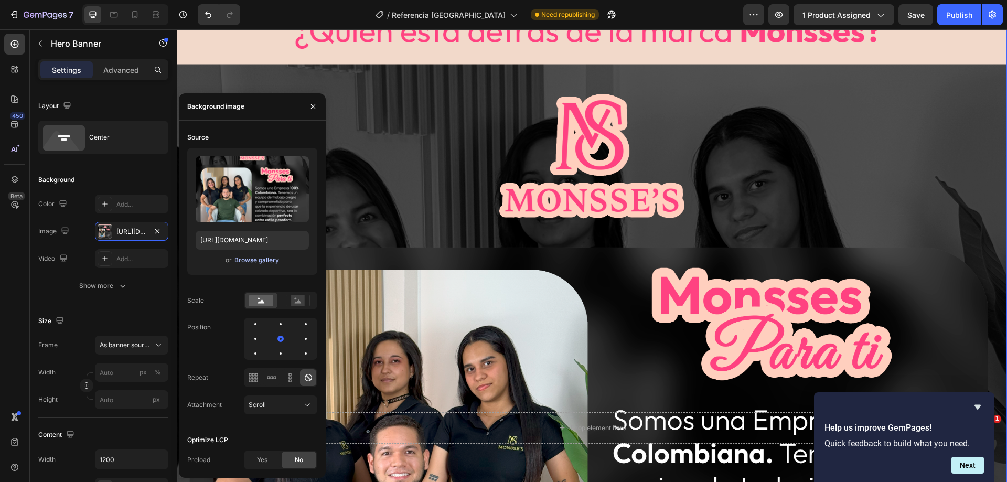
click at [247, 258] on div "Browse gallery" at bounding box center [257, 260] width 45 height 9
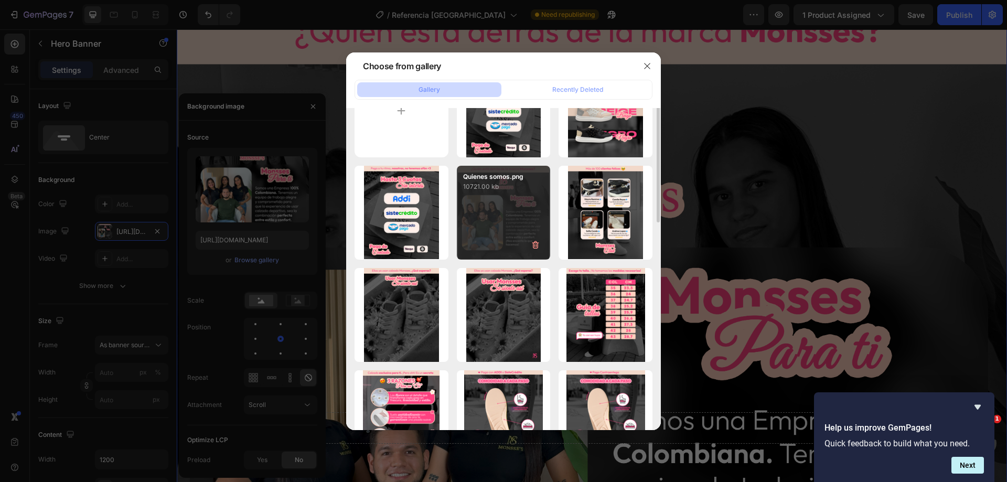
scroll to position [0, 0]
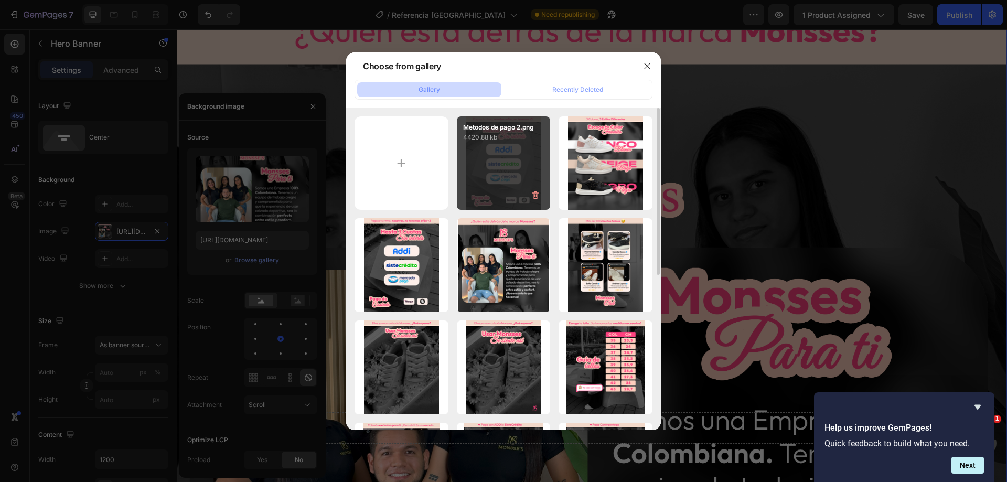
click at [488, 145] on div "Metodos de pago 2.png 4420.88 kb" at bounding box center [504, 163] width 94 height 94
type input "[URL][DOMAIN_NAME]"
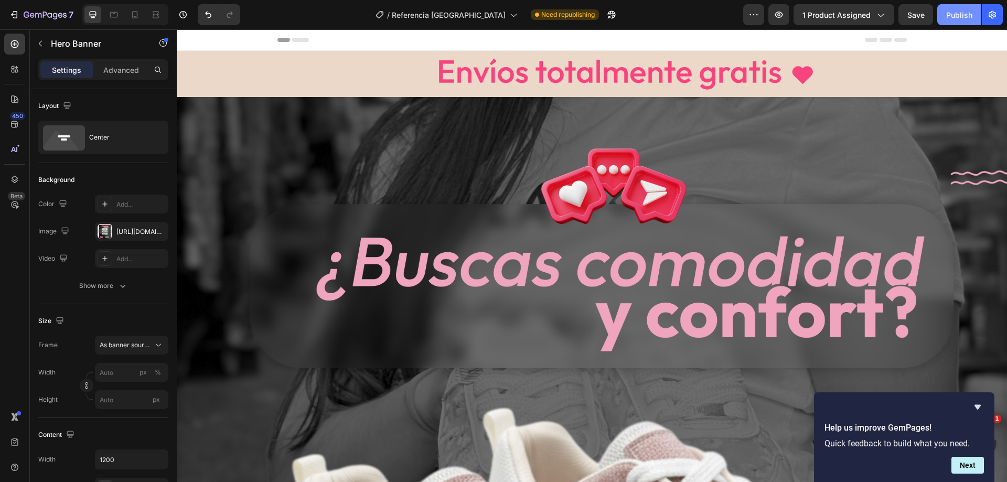
click at [949, 13] on div "Publish" at bounding box center [960, 14] width 26 height 11
